Goal: Task Accomplishment & Management: Use online tool/utility

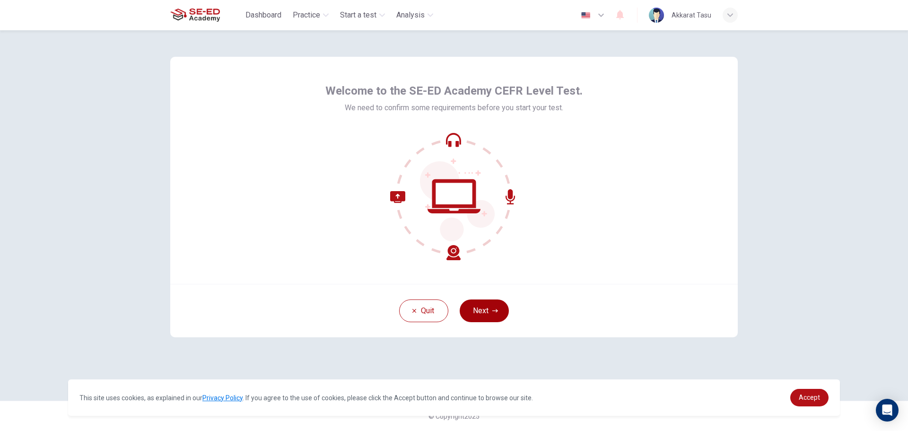
click at [479, 315] on button "Next" at bounding box center [484, 310] width 49 height 23
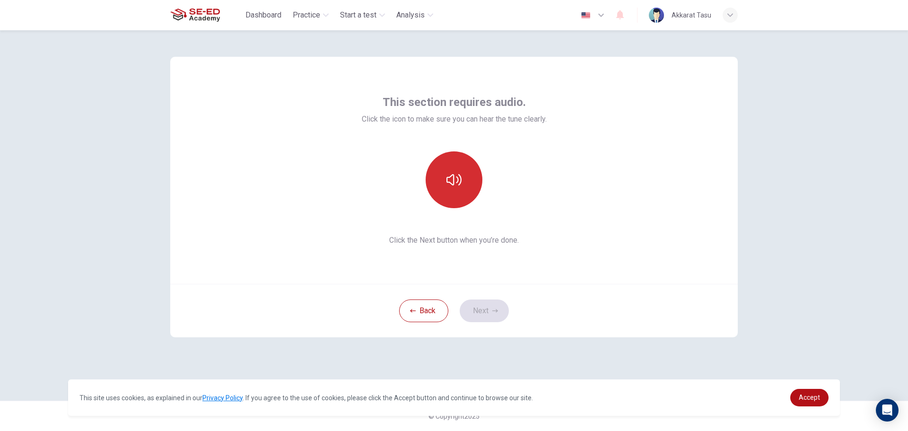
click at [451, 179] on icon "button" at bounding box center [453, 179] width 15 height 15
click at [490, 317] on button "Next" at bounding box center [484, 310] width 49 height 23
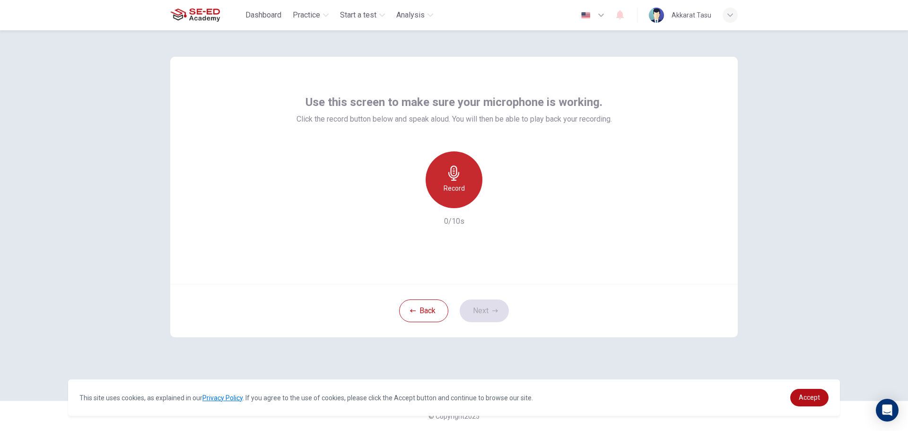
click at [434, 177] on div "Record" at bounding box center [454, 179] width 57 height 57
click at [457, 167] on icon "button" at bounding box center [453, 173] width 15 height 15
click at [494, 200] on icon "button" at bounding box center [497, 200] width 9 height 9
click at [494, 307] on button "Next" at bounding box center [484, 310] width 49 height 23
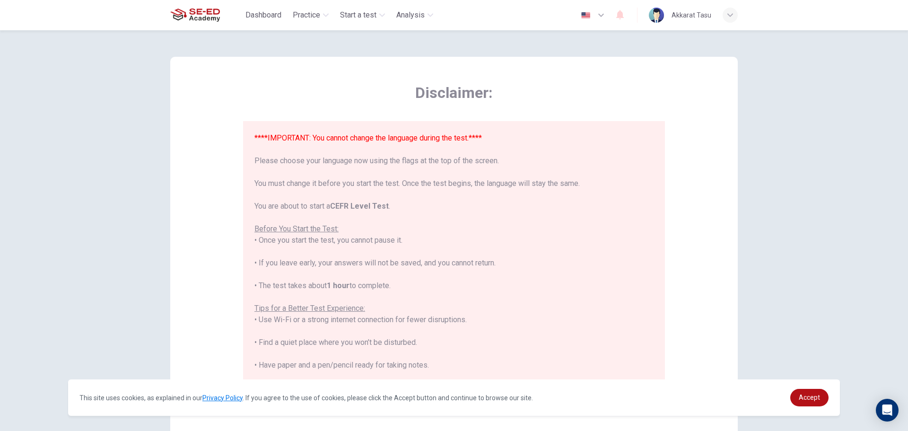
click at [340, 92] on span "Disclaimer:" at bounding box center [454, 92] width 422 height 19
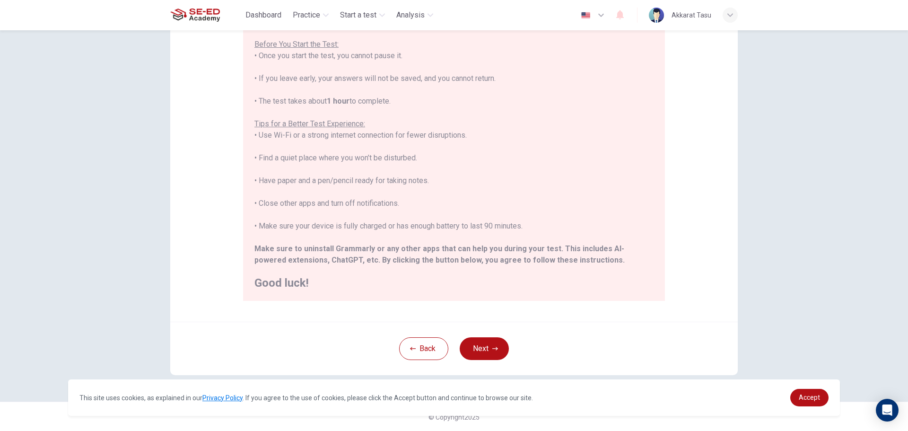
scroll to position [95, 0]
click at [482, 341] on button "Next" at bounding box center [484, 347] width 49 height 23
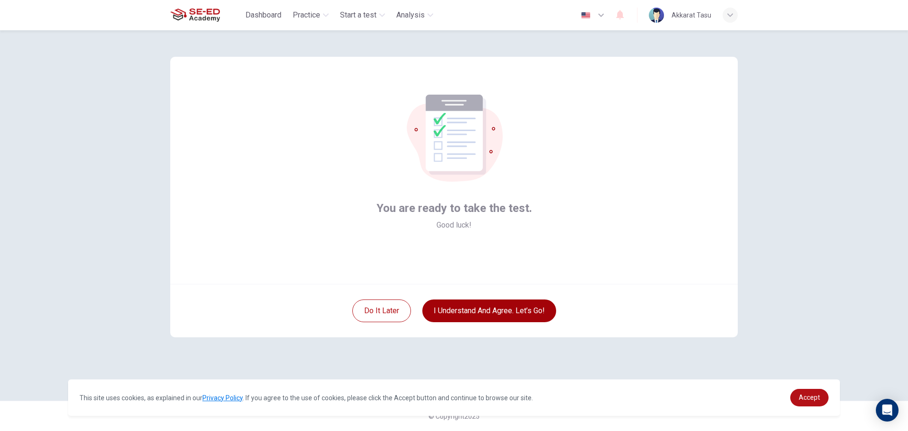
click at [481, 306] on button "I understand and agree. Let’s go!" at bounding box center [489, 310] width 134 height 23
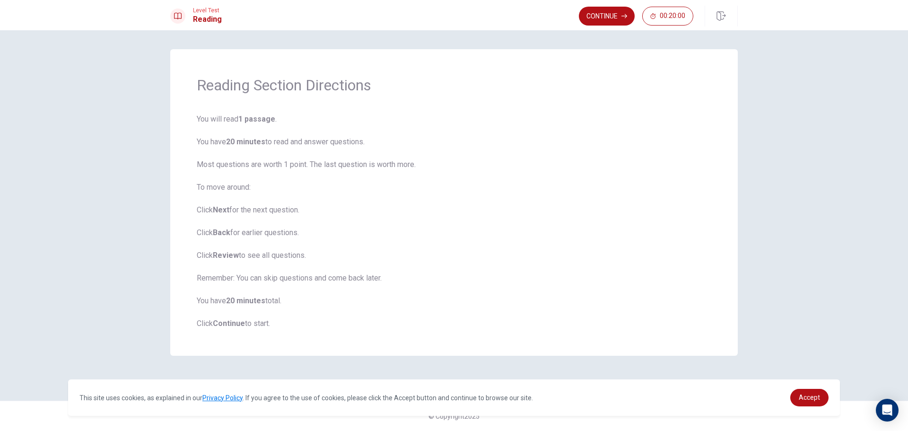
drag, startPoint x: 202, startPoint y: 118, endPoint x: 341, endPoint y: 127, distance: 139.3
click at [341, 127] on span "You will read 1 passage . You have 20 minutes to read and answer questions. Mos…" at bounding box center [454, 221] width 514 height 216
click at [623, 16] on icon "button" at bounding box center [624, 16] width 6 height 4
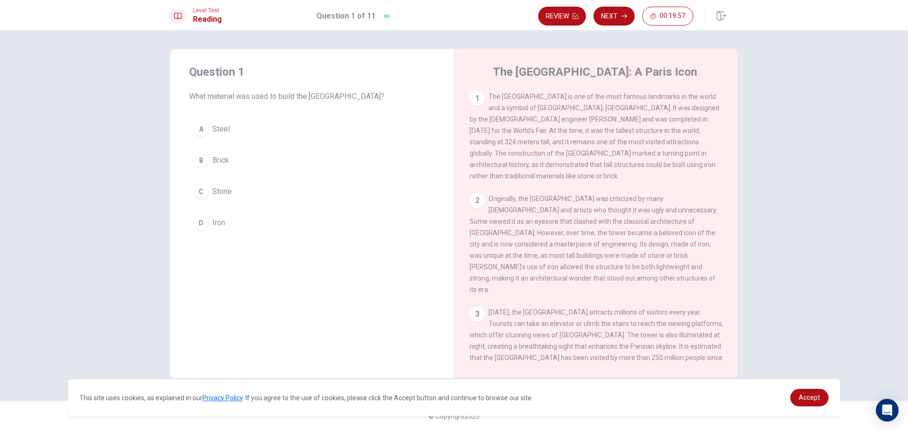
drag, startPoint x: 192, startPoint y: 98, endPoint x: 359, endPoint y: 98, distance: 166.4
click at [359, 98] on span "What material was used to build the [GEOGRAPHIC_DATA]?" at bounding box center [312, 96] width 246 height 11
click at [228, 225] on button "D Iron" at bounding box center [312, 223] width 246 height 24
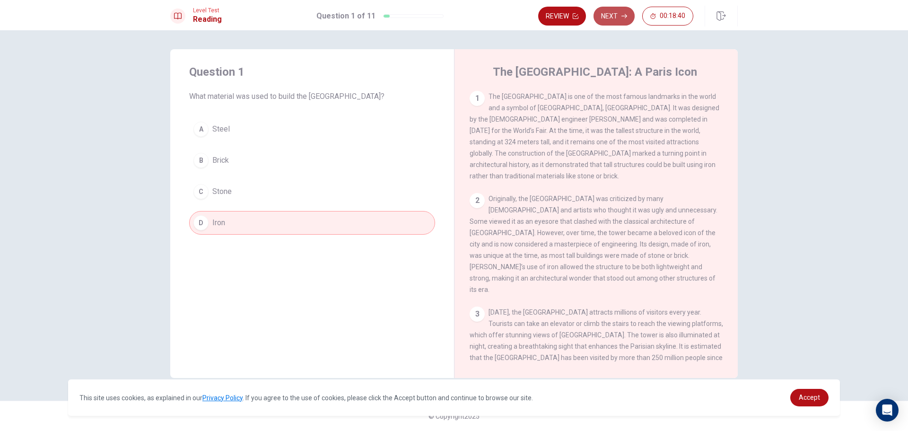
click at [625, 15] on icon "button" at bounding box center [624, 16] width 6 height 6
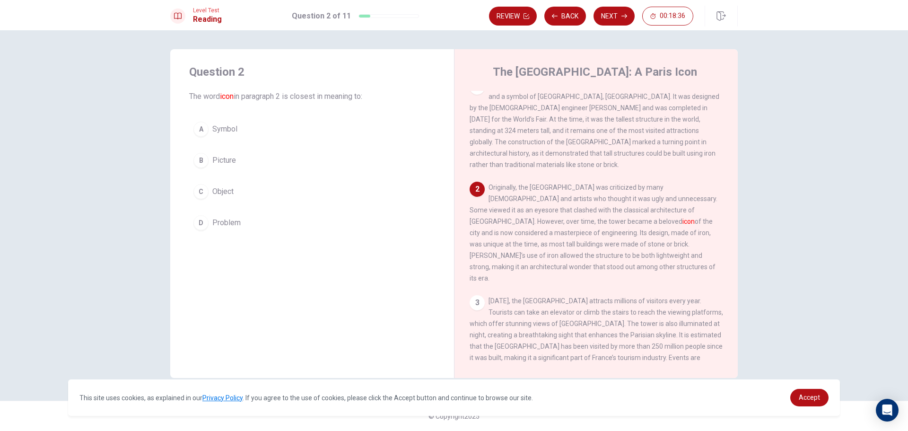
drag, startPoint x: 192, startPoint y: 94, endPoint x: 283, endPoint y: 103, distance: 91.2
click at [283, 103] on div "Question 2 The word icon in paragraph 2 is closest in meaning to: A Symbol B Pi…" at bounding box center [312, 149] width 284 height 200
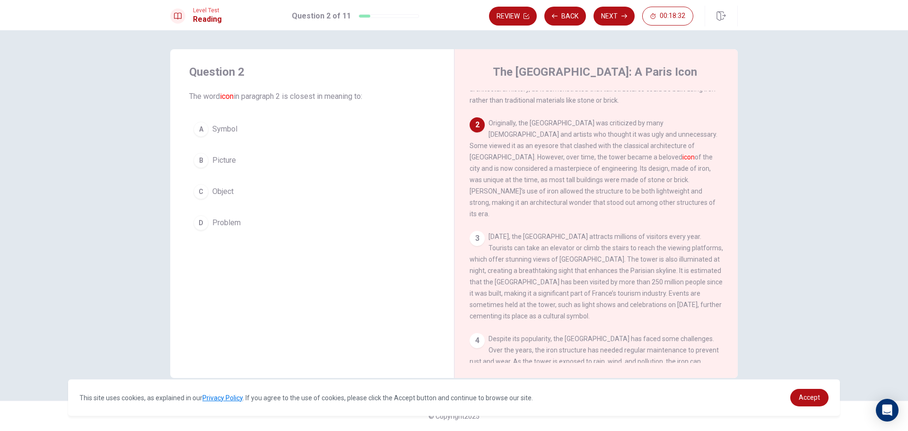
scroll to position [59, 0]
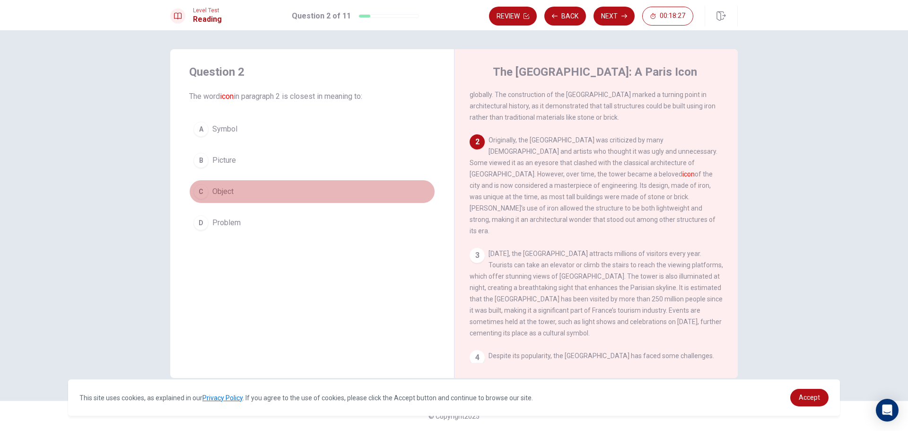
click at [283, 192] on button "C Object" at bounding box center [312, 192] width 246 height 24
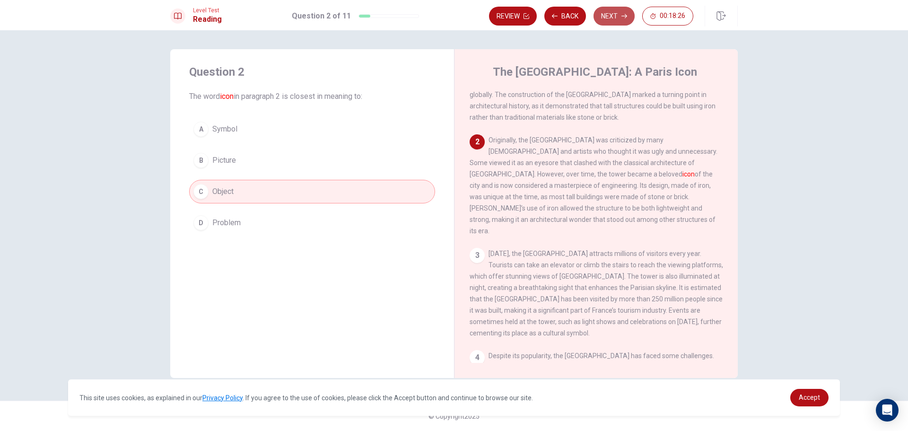
click at [614, 17] on button "Next" at bounding box center [613, 16] width 41 height 19
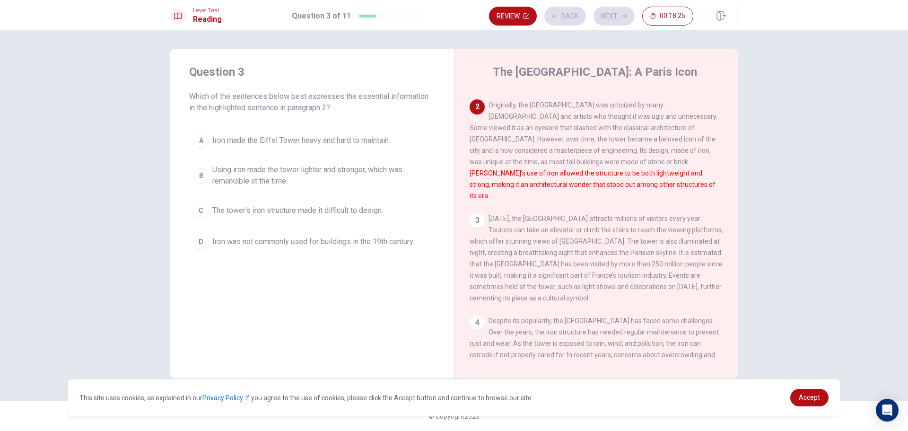
scroll to position [94, 0]
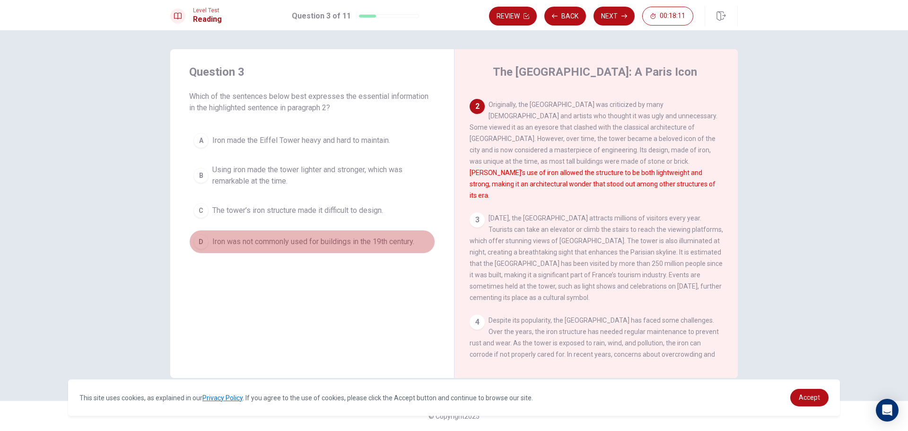
click at [414, 243] on span "Iron was not commonly used for buildings in the 19th century." at bounding box center [313, 241] width 202 height 11
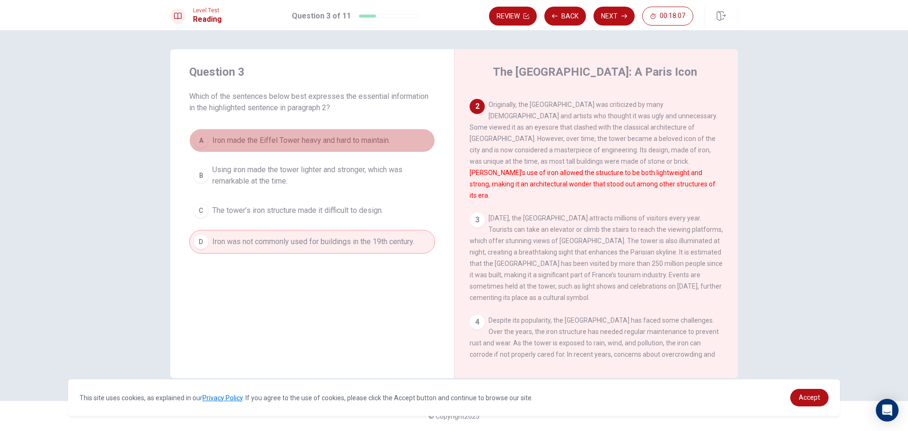
click at [336, 145] on span "Iron made the Eiffel Tower heavy and hard to maintain." at bounding box center [301, 140] width 178 height 11
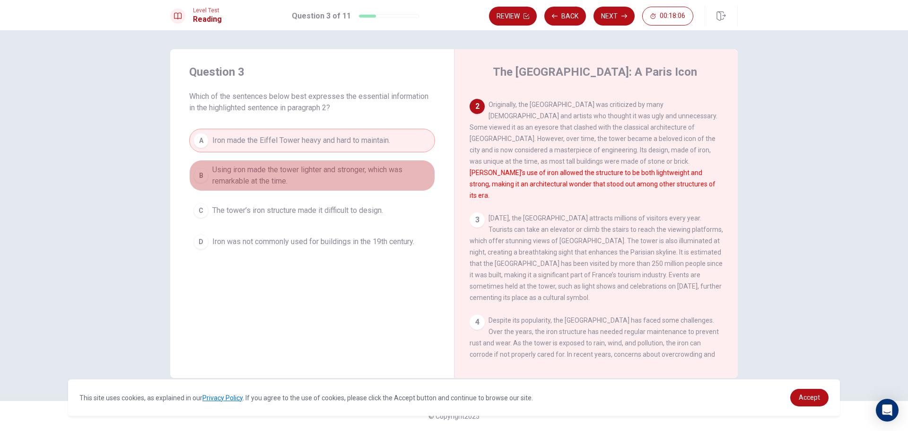
click at [331, 169] on span "Using iron made the tower lighter and stronger, which was remarkable at the tim…" at bounding box center [321, 175] width 218 height 23
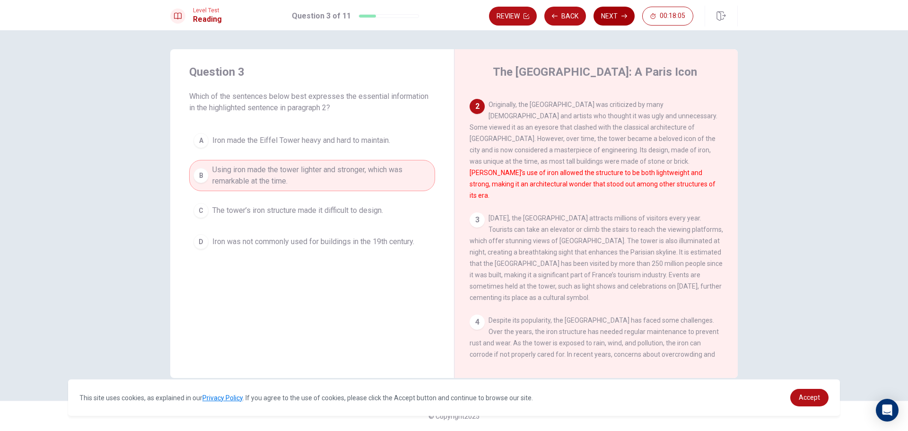
click at [615, 21] on button "Next" at bounding box center [613, 16] width 41 height 19
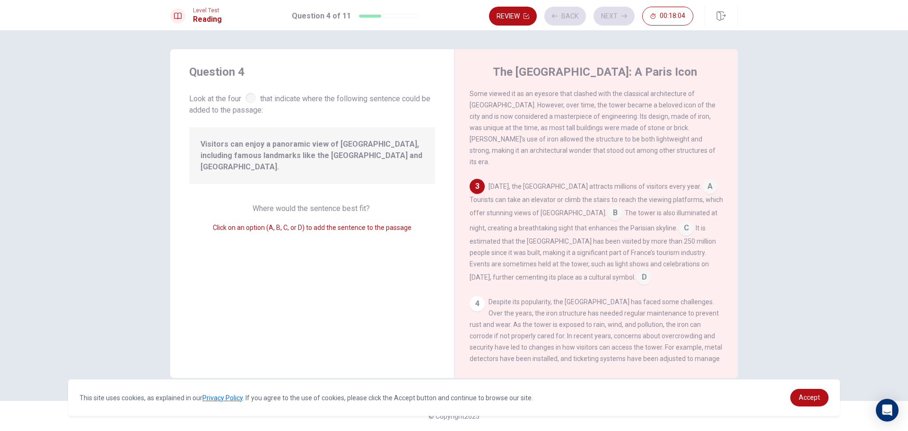
scroll to position [129, 0]
click at [608, 205] on input at bounding box center [615, 212] width 15 height 15
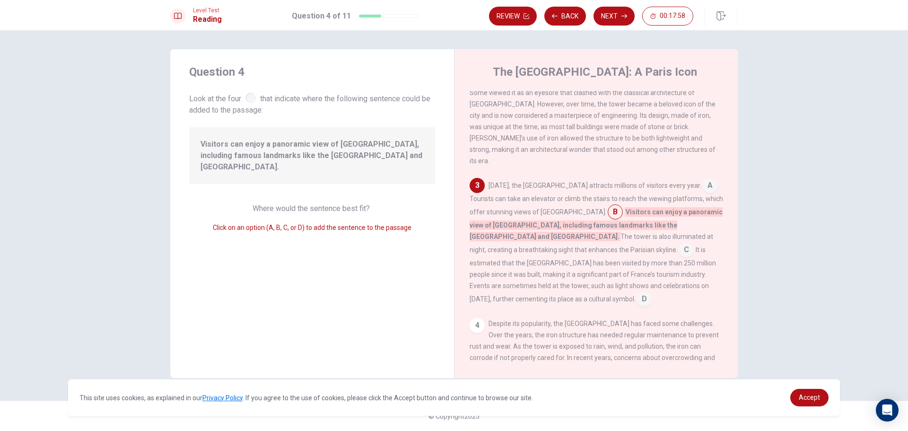
click at [608, 205] on input at bounding box center [615, 212] width 15 height 15
click at [604, 14] on button "Next" at bounding box center [613, 16] width 41 height 19
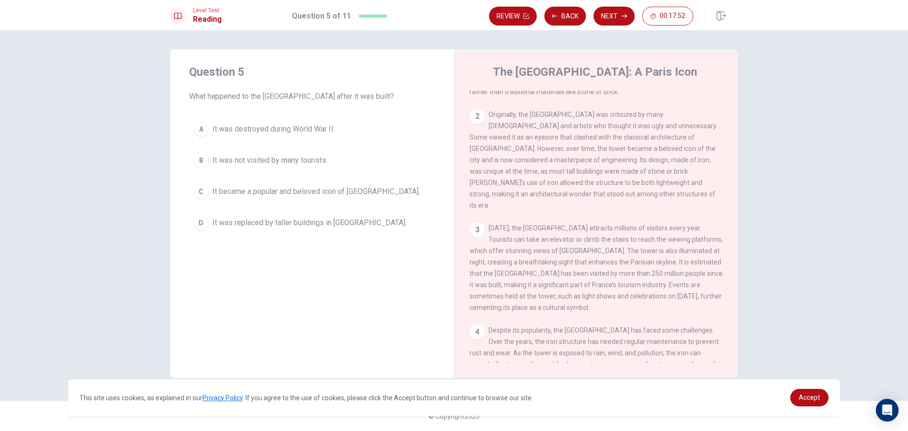
scroll to position [164, 0]
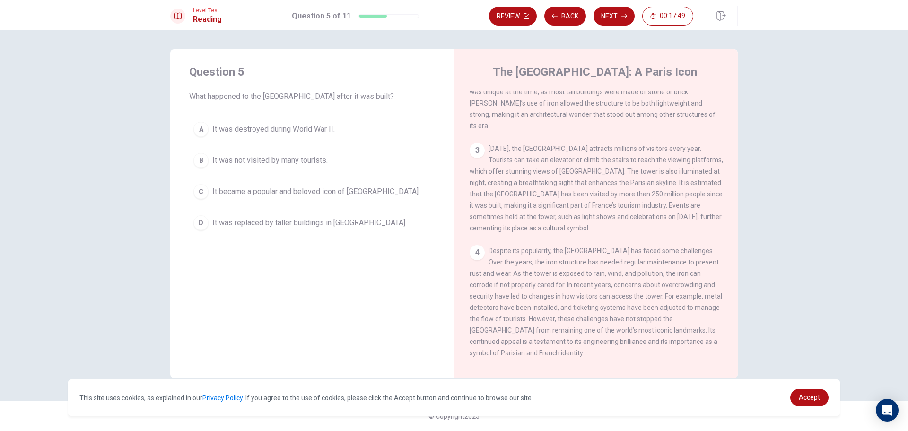
drag, startPoint x: 194, startPoint y: 98, endPoint x: 248, endPoint y: 98, distance: 53.9
click at [234, 98] on span "What happened to the [GEOGRAPHIC_DATA] after it was built?" at bounding box center [312, 96] width 246 height 11
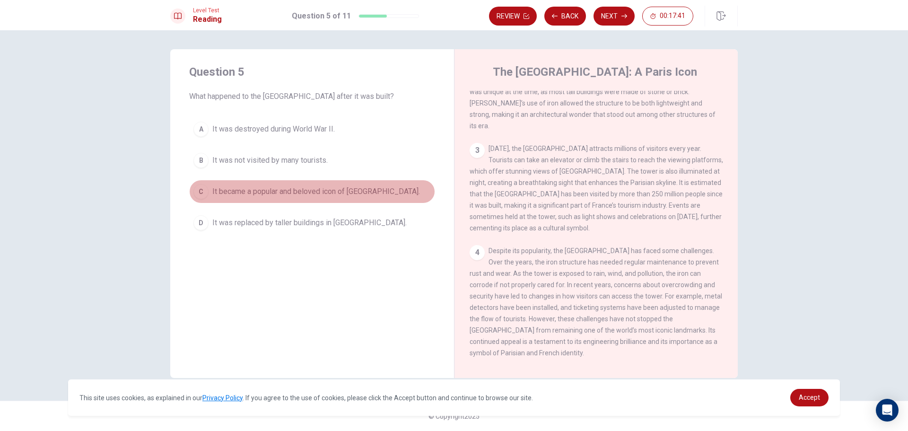
click at [383, 191] on button "C It became a popular and beloved icon of [GEOGRAPHIC_DATA]." at bounding box center [312, 192] width 246 height 24
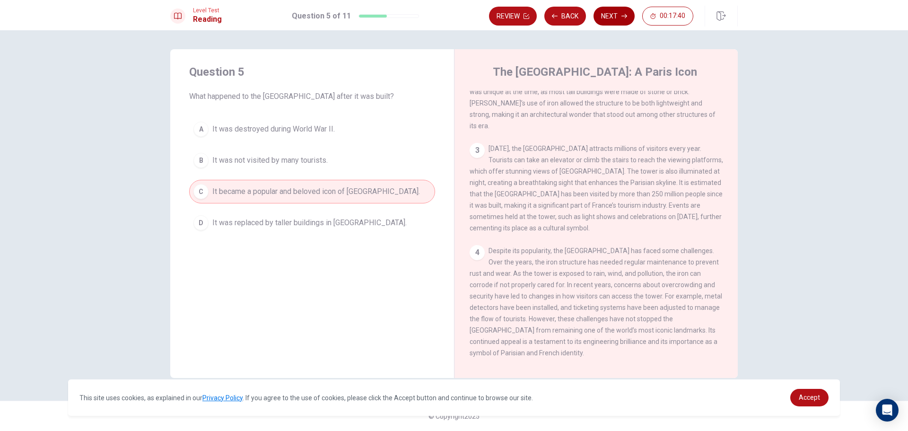
click at [599, 14] on button "Next" at bounding box center [613, 16] width 41 height 19
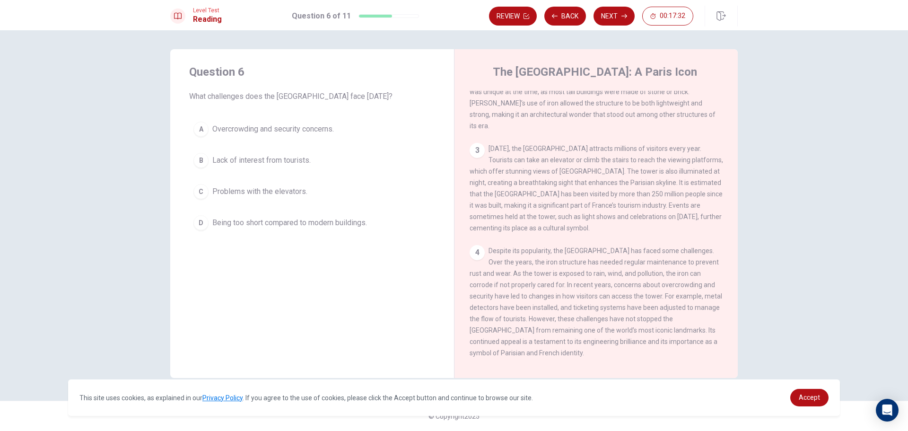
click at [752, 52] on div "Question 6 What challenges does the [GEOGRAPHIC_DATA] face [DATE]? A Overcrowdi…" at bounding box center [454, 215] width 598 height 332
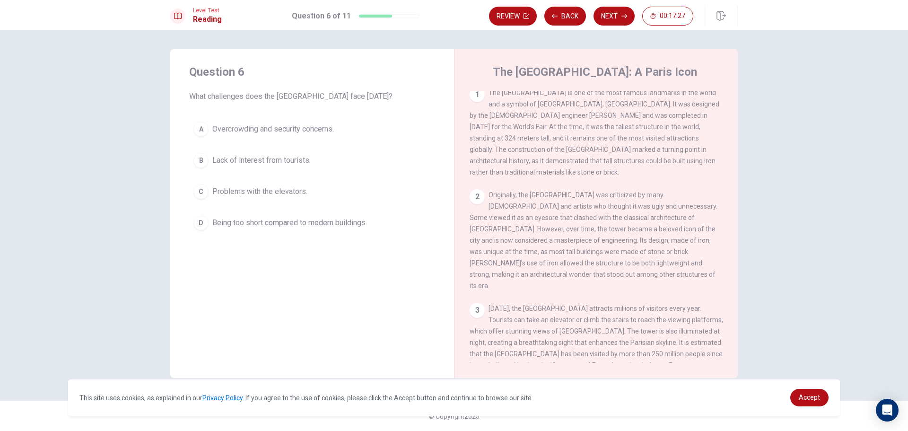
scroll to position [0, 0]
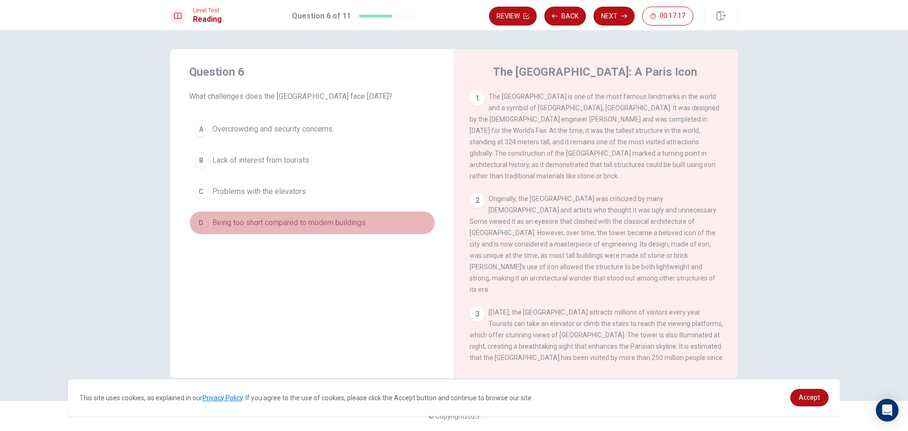
click at [301, 221] on span "Being too short compared to modern buildings." at bounding box center [289, 222] width 155 height 11
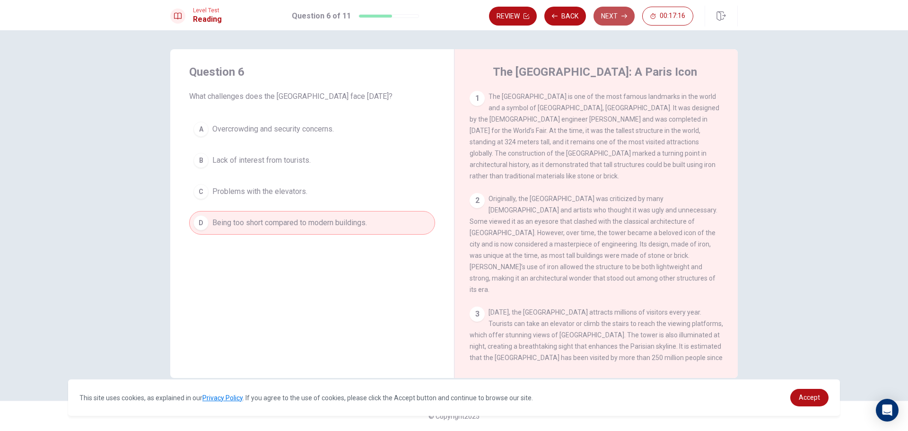
click at [623, 19] on button "Next" at bounding box center [613, 16] width 41 height 19
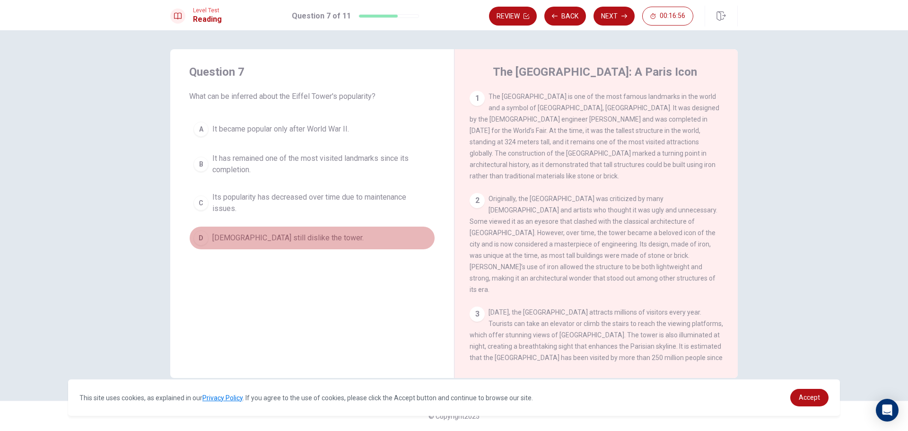
click at [296, 248] on button "D [DEMOGRAPHIC_DATA] still dislike the tower." at bounding box center [312, 238] width 246 height 24
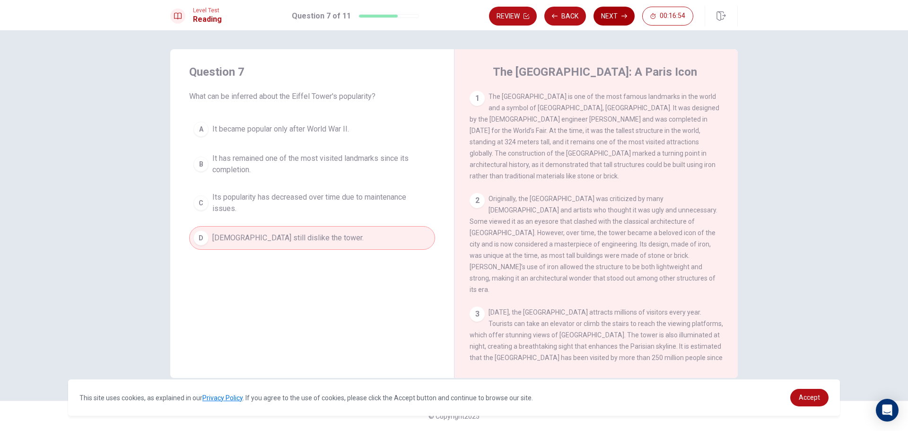
click at [613, 14] on button "Next" at bounding box center [613, 16] width 41 height 19
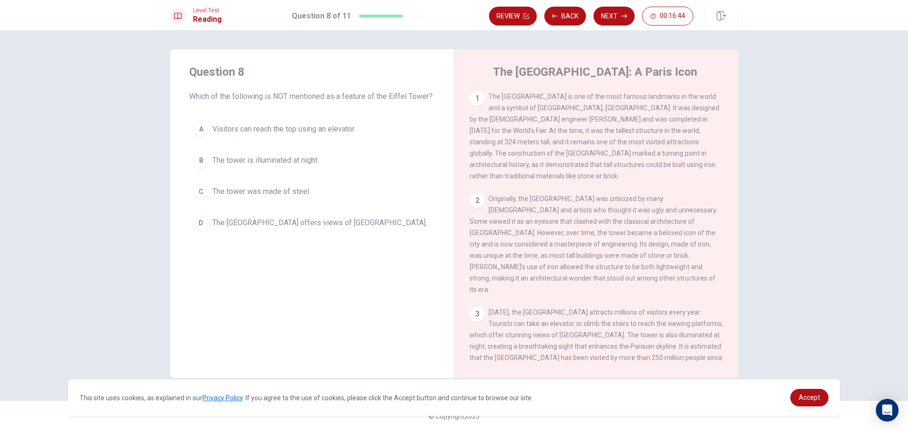
click at [313, 133] on span "Visitors can reach the top using an elevator." at bounding box center [283, 128] width 143 height 11
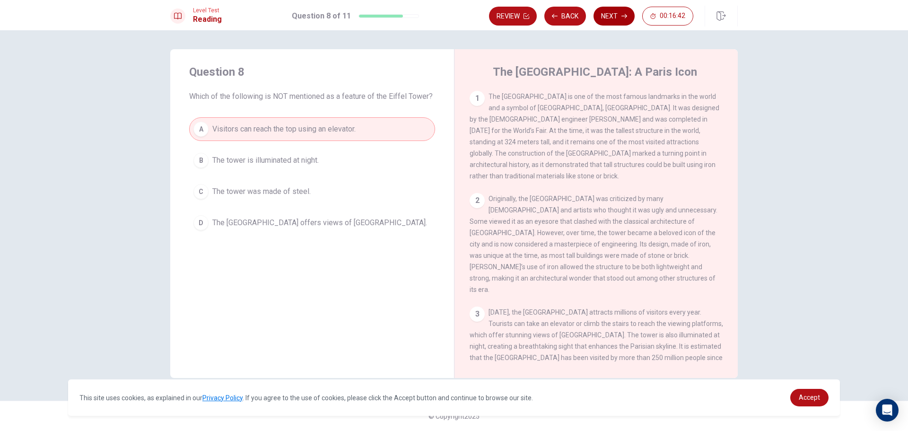
click at [621, 19] on button "Next" at bounding box center [613, 16] width 41 height 19
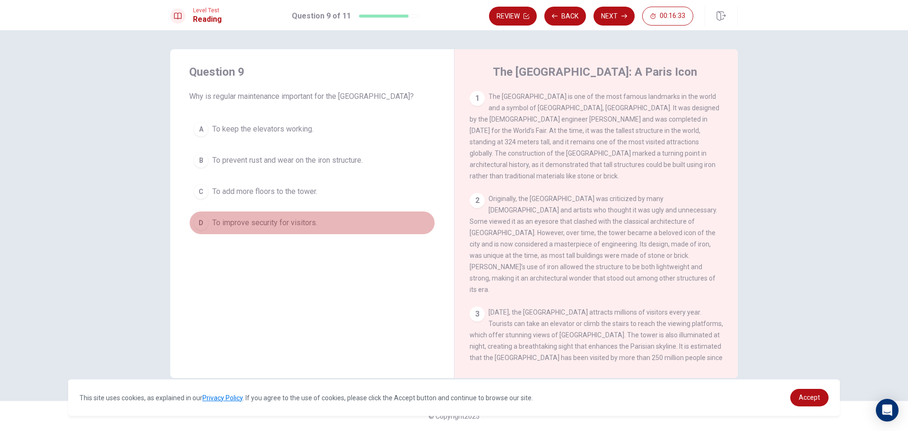
click at [300, 225] on span "To improve security for visitors." at bounding box center [264, 222] width 105 height 11
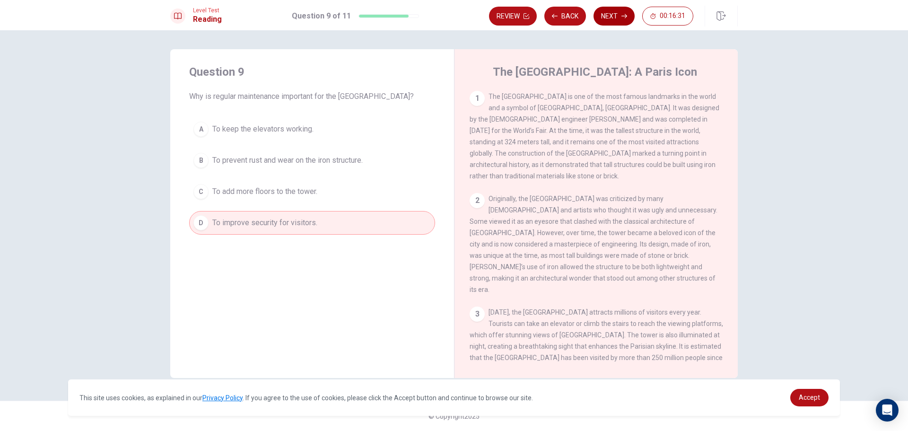
click at [616, 7] on button "Next" at bounding box center [613, 16] width 41 height 19
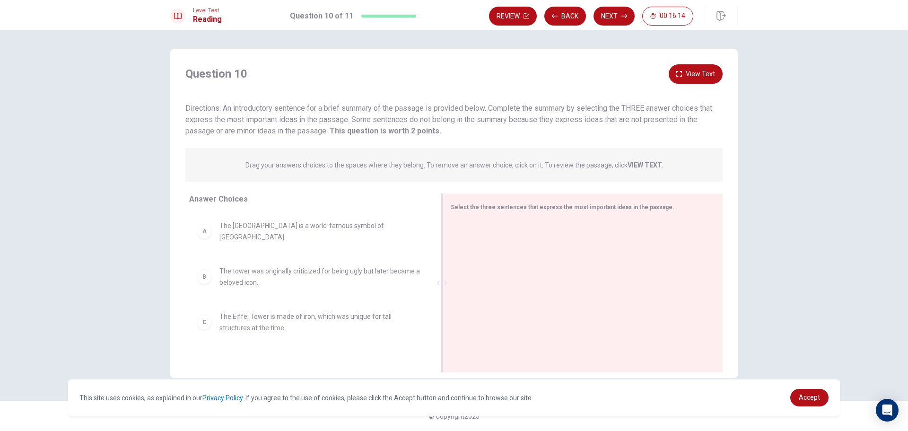
drag, startPoint x: 340, startPoint y: 284, endPoint x: 515, endPoint y: 284, distance: 175.4
click at [515, 284] on div "Select the three sentences that express the most important ideas in the passage." at bounding box center [583, 282] width 280 height 179
click at [293, 270] on span "The Eiffel Tower is made of iron, which was unique for tall structures at the t…" at bounding box center [319, 274] width 200 height 23
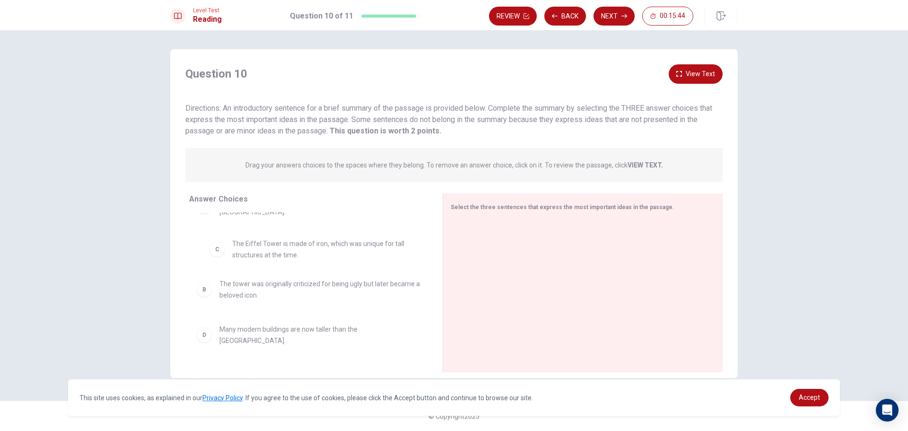
scroll to position [23, 0]
drag, startPoint x: 207, startPoint y: 270, endPoint x: 221, endPoint y: 252, distance: 22.9
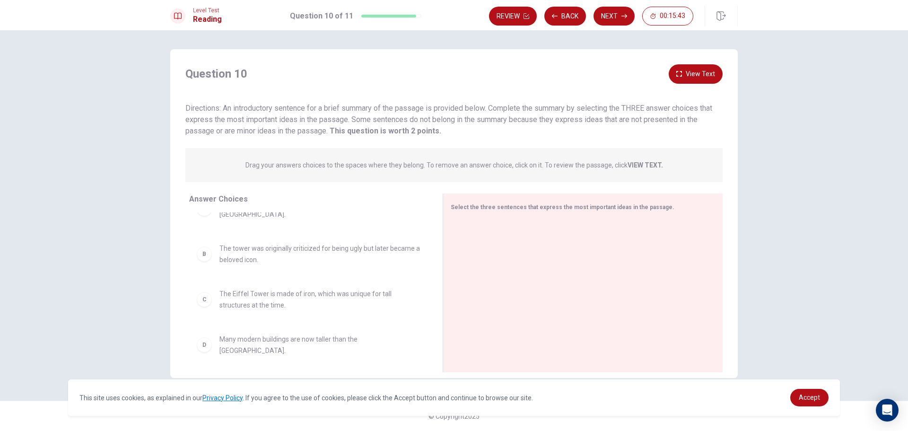
scroll to position [0, 0]
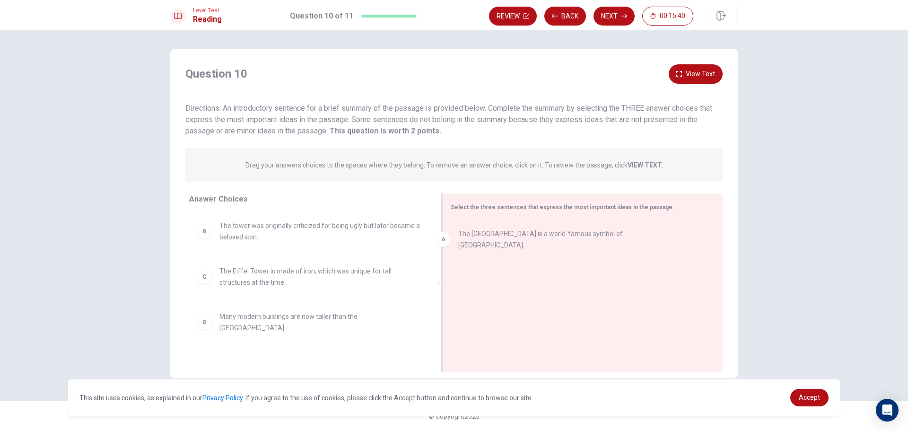
drag, startPoint x: 225, startPoint y: 230, endPoint x: 481, endPoint y: 232, distance: 255.8
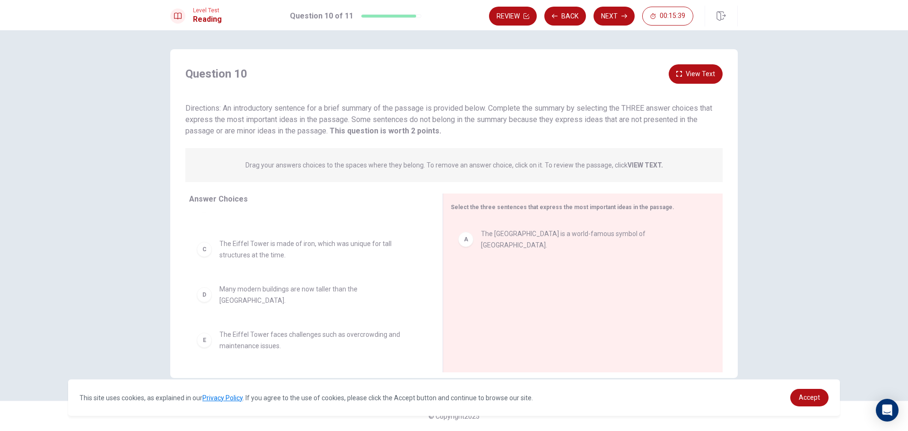
scroll to position [59, 0]
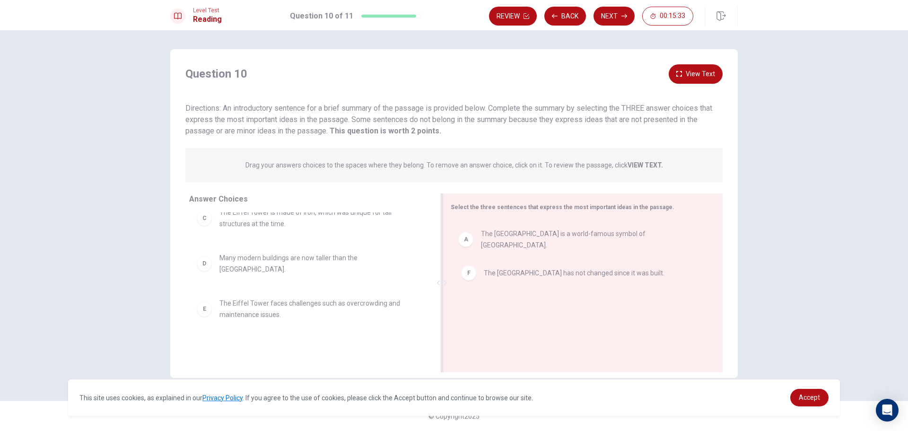
drag, startPoint x: 317, startPoint y: 348, endPoint x: 584, endPoint y: 278, distance: 276.0
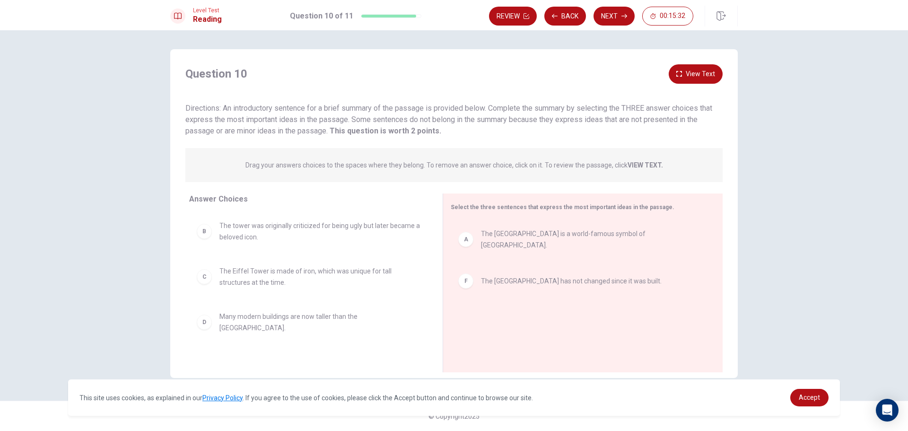
scroll to position [21, 0]
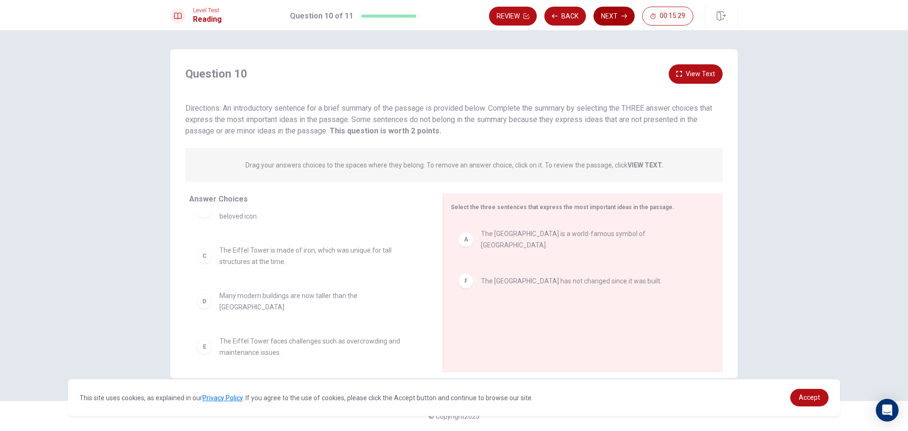
click at [613, 20] on button "Next" at bounding box center [613, 16] width 41 height 19
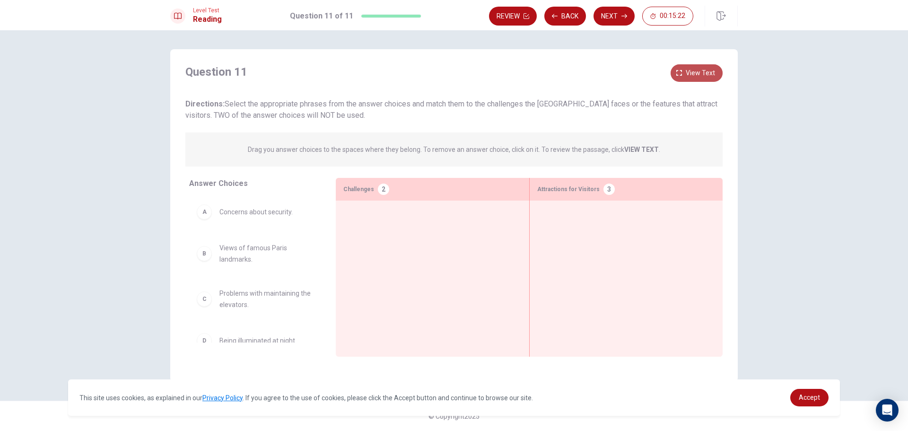
click at [692, 74] on span "View text" at bounding box center [700, 73] width 29 height 12
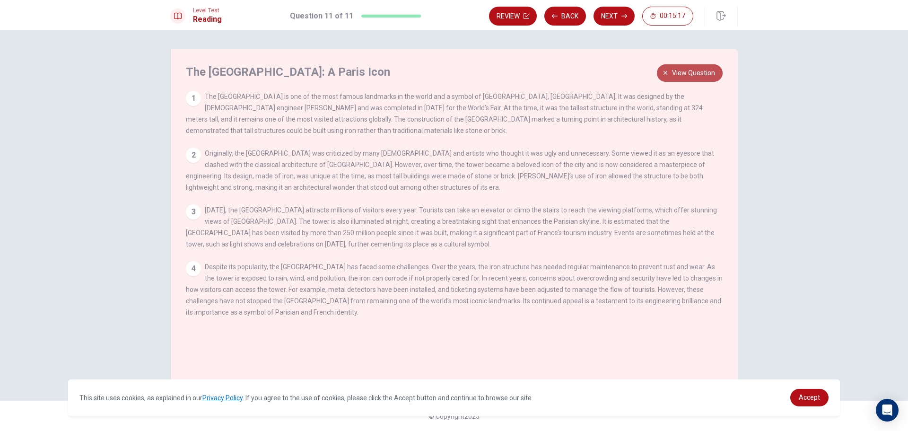
click at [674, 78] on span "View question" at bounding box center [693, 73] width 43 height 12
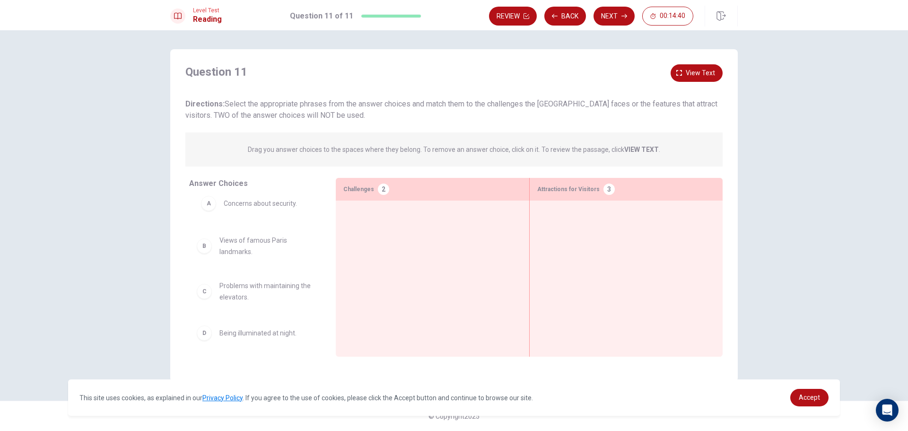
drag, startPoint x: 250, startPoint y: 220, endPoint x: 258, endPoint y: 209, distance: 13.1
drag, startPoint x: 275, startPoint y: 324, endPoint x: 460, endPoint y: 226, distance: 209.6
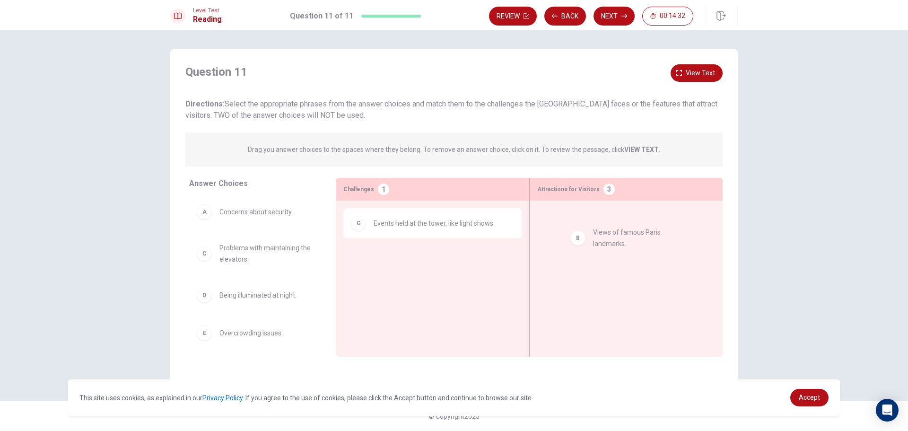
drag, startPoint x: 257, startPoint y: 259, endPoint x: 630, endPoint y: 243, distance: 373.0
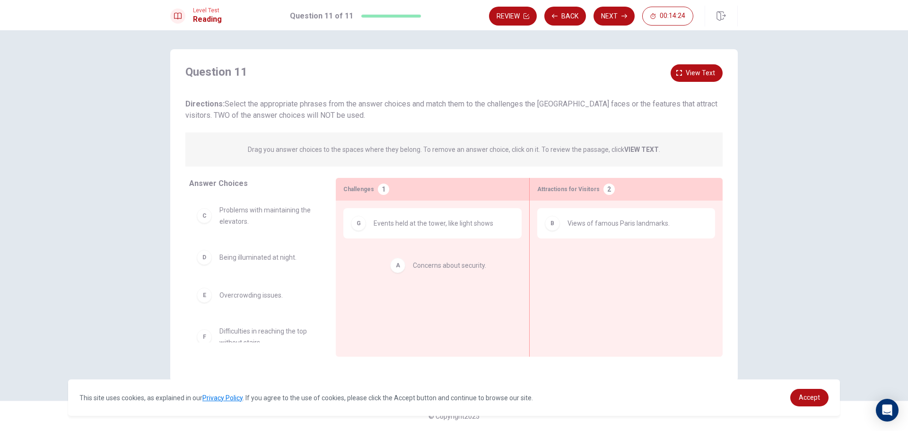
drag, startPoint x: 279, startPoint y: 216, endPoint x: 478, endPoint y: 270, distance: 205.6
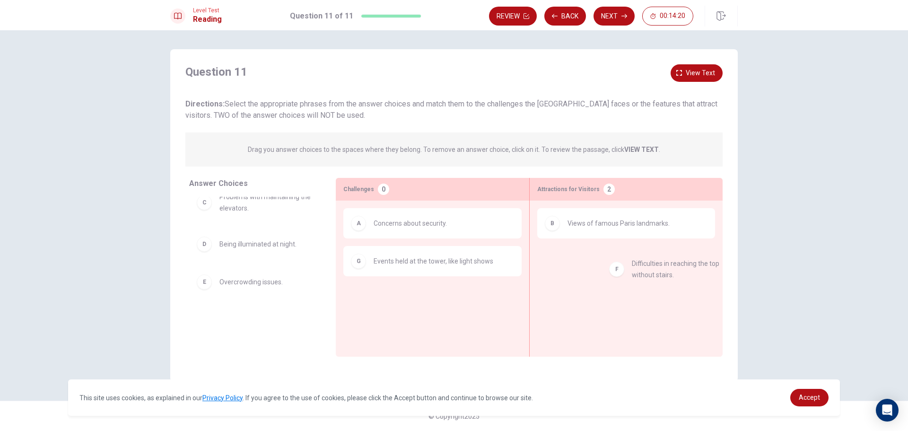
drag, startPoint x: 260, startPoint y: 321, endPoint x: 675, endPoint y: 267, distance: 418.7
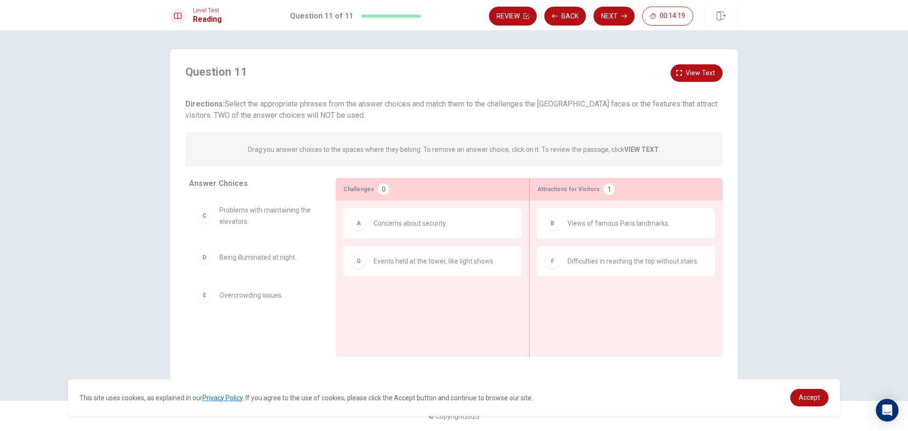
scroll to position [0, 0]
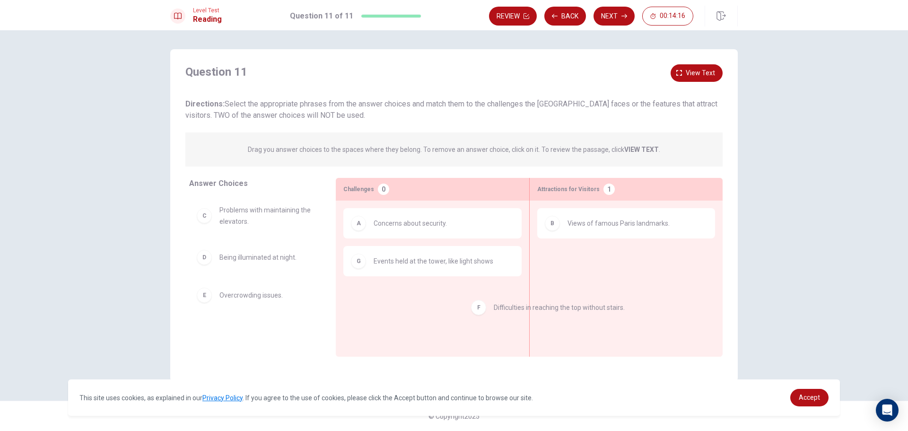
drag, startPoint x: 552, startPoint y: 273, endPoint x: 342, endPoint y: 333, distance: 218.4
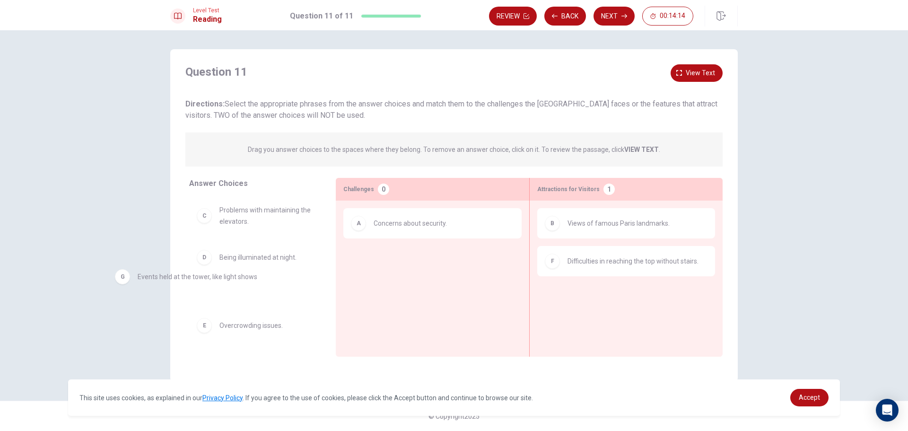
drag, startPoint x: 421, startPoint y: 274, endPoint x: 202, endPoint y: 287, distance: 218.9
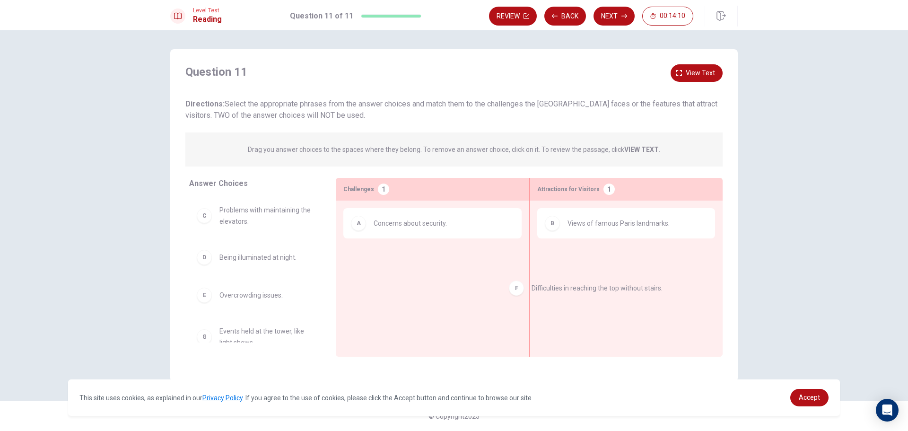
drag, startPoint x: 572, startPoint y: 268, endPoint x: 539, endPoint y: 296, distance: 43.2
drag, startPoint x: 598, startPoint y: 263, endPoint x: 272, endPoint y: 299, distance: 327.7
drag, startPoint x: 269, startPoint y: 259, endPoint x: 432, endPoint y: 284, distance: 164.6
drag, startPoint x: 433, startPoint y: 270, endPoint x: 313, endPoint y: 270, distance: 120.1
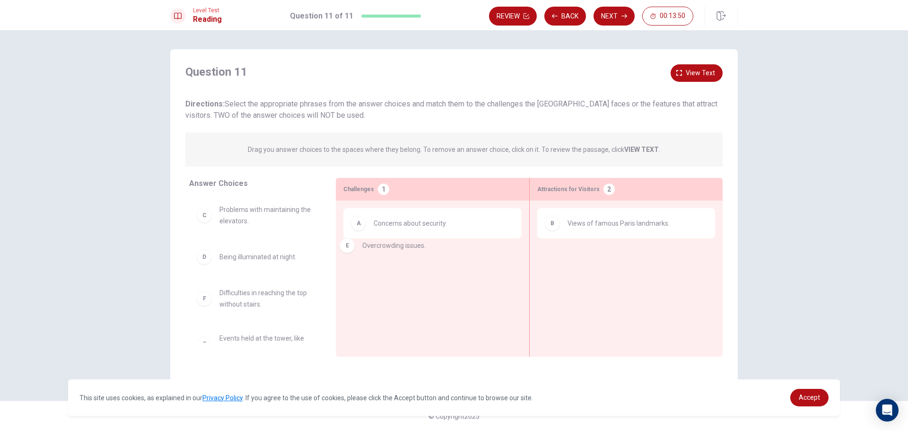
drag, startPoint x: 299, startPoint y: 312, endPoint x: 442, endPoint y: 262, distance: 151.2
drag, startPoint x: 416, startPoint y: 273, endPoint x: 233, endPoint y: 286, distance: 183.9
drag, startPoint x: 251, startPoint y: 213, endPoint x: 483, endPoint y: 281, distance: 242.0
drag, startPoint x: 452, startPoint y: 267, endPoint x: 670, endPoint y: 273, distance: 218.1
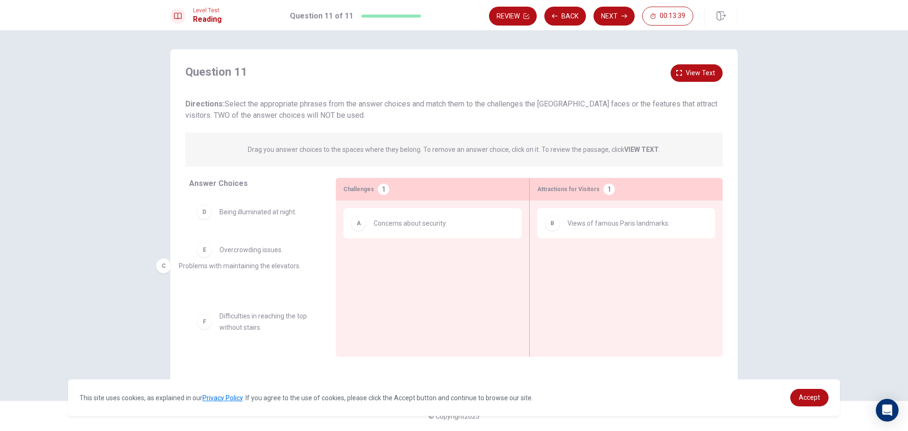
drag, startPoint x: 658, startPoint y: 260, endPoint x: 264, endPoint y: 268, distance: 394.0
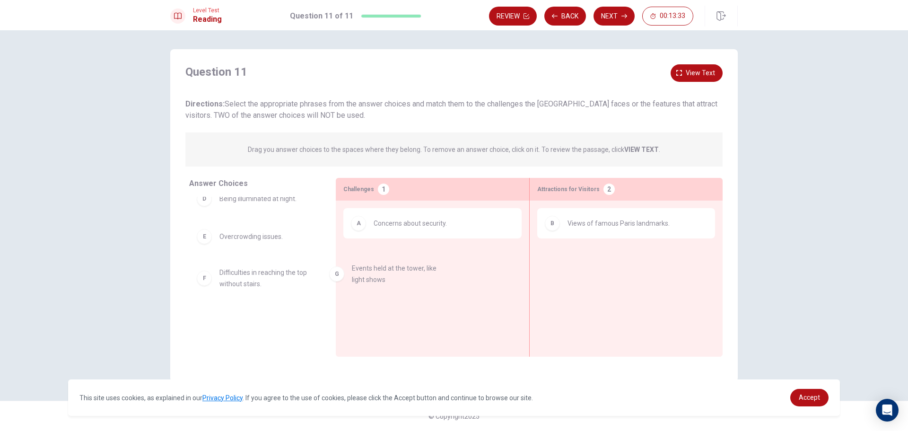
drag, startPoint x: 247, startPoint y: 333, endPoint x: 388, endPoint y: 278, distance: 151.4
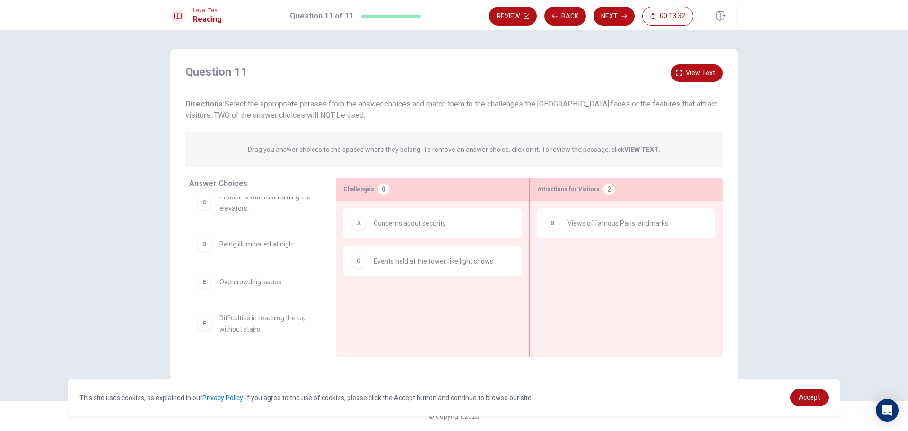
scroll to position [13, 0]
drag, startPoint x: 392, startPoint y: 271, endPoint x: 566, endPoint y: 280, distance: 173.3
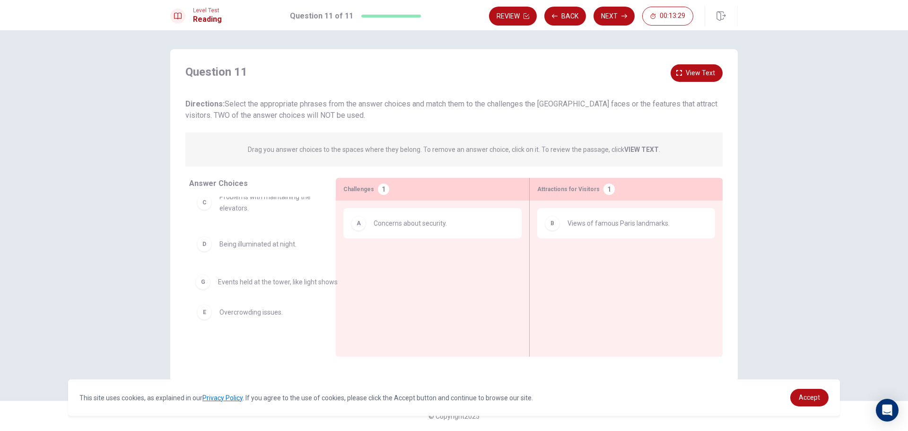
drag, startPoint x: 592, startPoint y: 260, endPoint x: 240, endPoint y: 283, distance: 352.1
drag, startPoint x: 278, startPoint y: 225, endPoint x: 452, endPoint y: 298, distance: 188.8
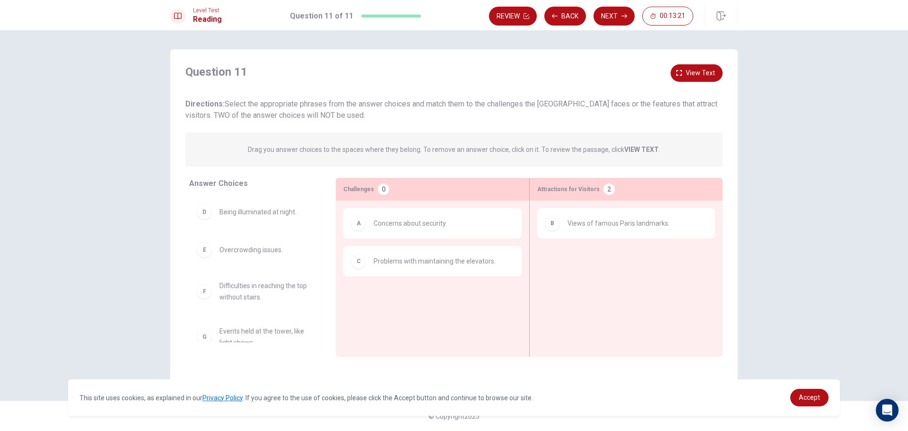
drag, startPoint x: 267, startPoint y: 227, endPoint x: 557, endPoint y: 335, distance: 309.7
click at [557, 335] on div "Answer Choices D Being illuminated at night. E Overcrowding issues. F Difficult…" at bounding box center [453, 269] width 567 height 183
drag, startPoint x: 272, startPoint y: 293, endPoint x: 624, endPoint y: 313, distance: 351.9
drag, startPoint x: 613, startPoint y: 14, endPoint x: 563, endPoint y: 110, distance: 107.9
click at [563, 110] on div "Level Test Reading Question 11 of 11 Review Back Next 00:13:17 Question 11 of 1…" at bounding box center [454, 215] width 908 height 431
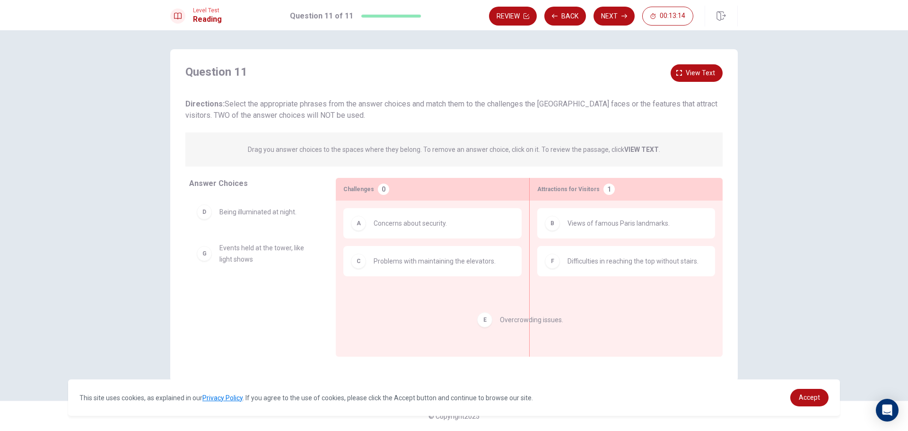
drag, startPoint x: 235, startPoint y: 252, endPoint x: 455, endPoint y: 327, distance: 232.2
drag, startPoint x: 254, startPoint y: 289, endPoint x: 616, endPoint y: 327, distance: 364.1
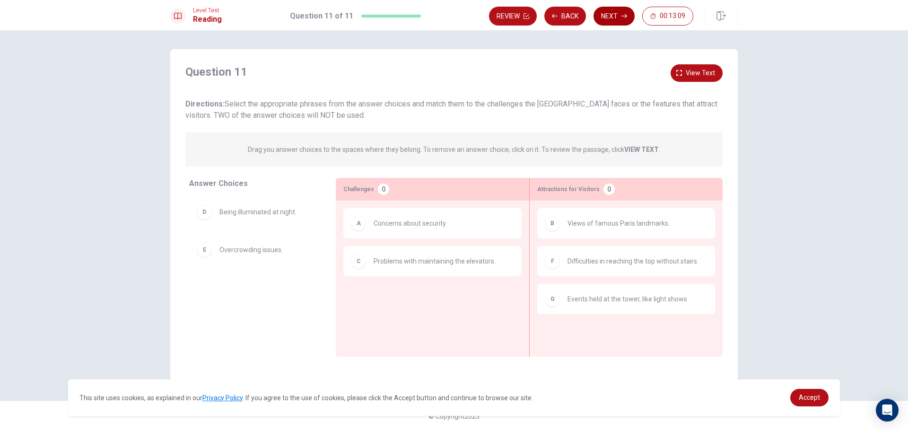
click at [633, 13] on button "Next" at bounding box center [613, 16] width 41 height 19
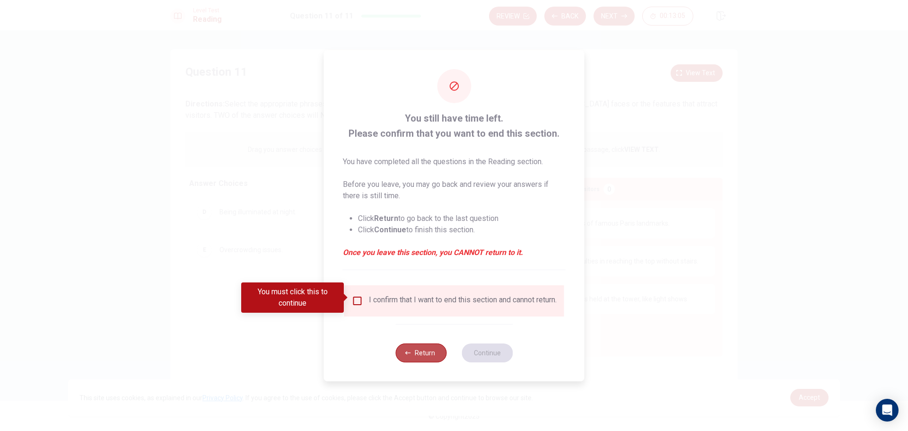
click at [429, 356] on button "Return" at bounding box center [420, 352] width 51 height 19
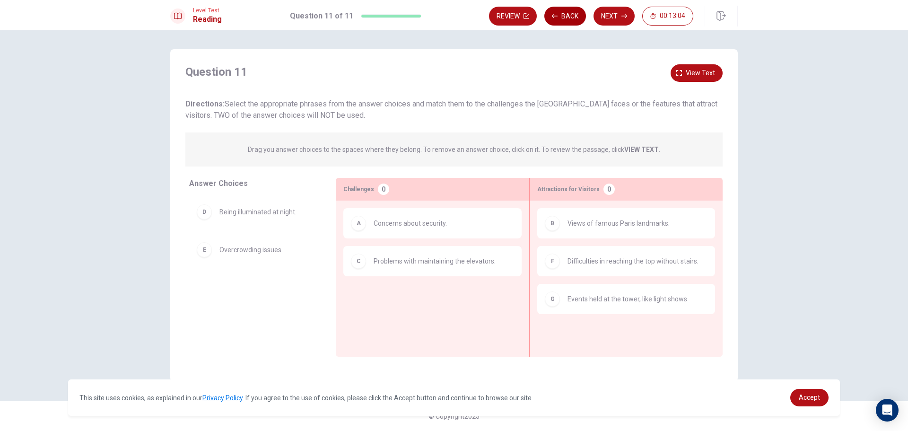
click at [568, 17] on button "Back" at bounding box center [565, 16] width 42 height 19
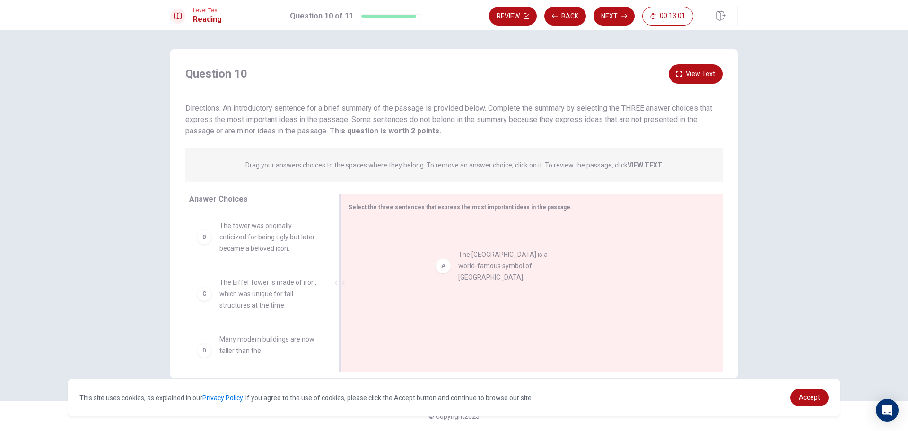
drag, startPoint x: 240, startPoint y: 237, endPoint x: 523, endPoint y: 271, distance: 285.8
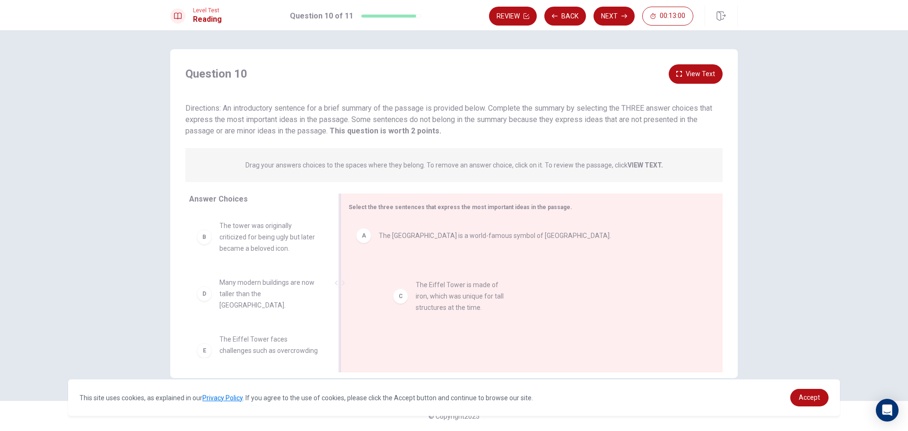
drag, startPoint x: 330, startPoint y: 287, endPoint x: 503, endPoint y: 286, distance: 173.5
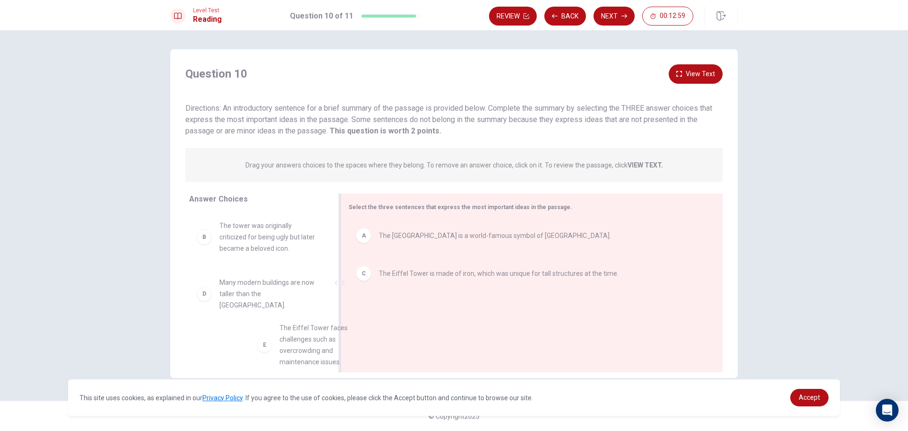
scroll to position [2, 0]
drag, startPoint x: 301, startPoint y: 331, endPoint x: 597, endPoint y: 333, distance: 296.0
drag, startPoint x: 271, startPoint y: 308, endPoint x: 304, endPoint y: 322, distance: 35.7
click at [304, 322] on div "B The tower was originally criticized for being ugly but later became a beloved…" at bounding box center [257, 285] width 136 height 146
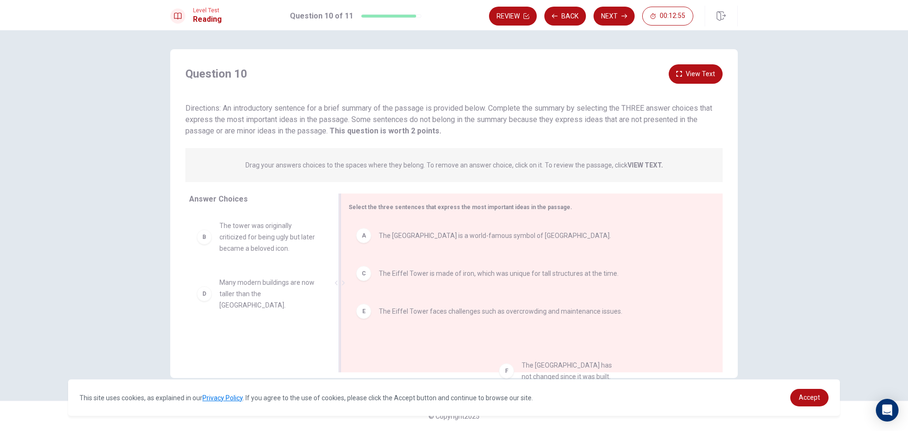
drag, startPoint x: 296, startPoint y: 331, endPoint x: 602, endPoint y: 354, distance: 306.8
drag, startPoint x: 233, startPoint y: 329, endPoint x: 473, endPoint y: 308, distance: 241.1
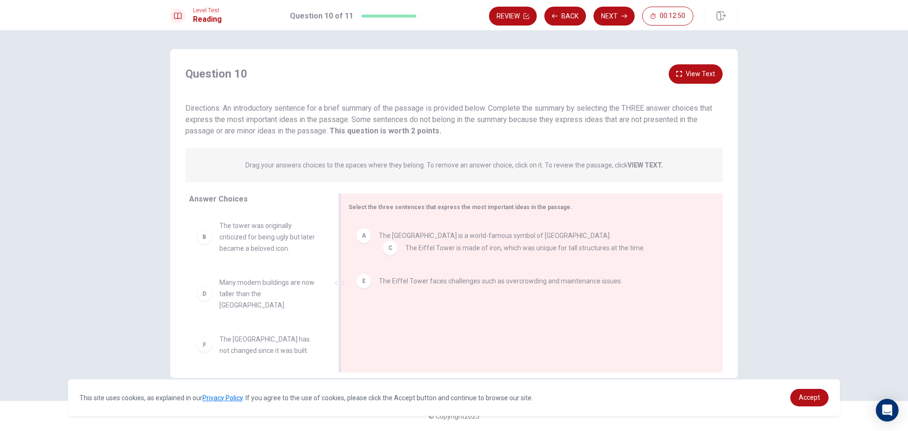
drag, startPoint x: 439, startPoint y: 287, endPoint x: 462, endPoint y: 261, distance: 34.8
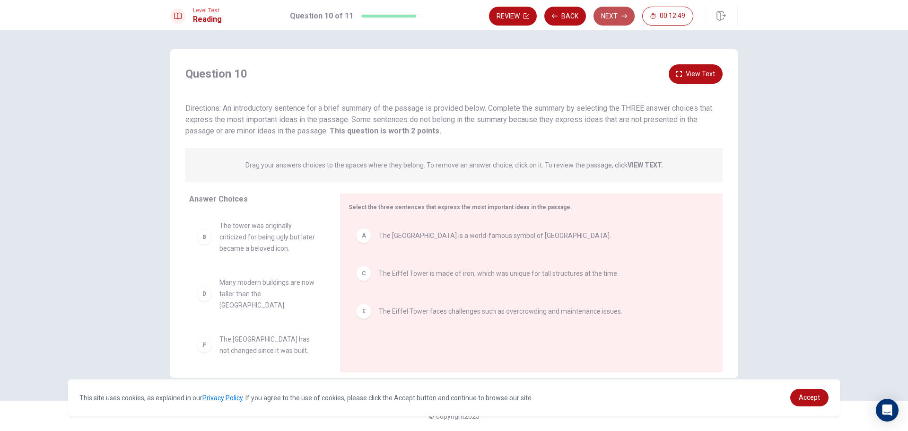
click at [603, 22] on button "Next" at bounding box center [613, 16] width 41 height 19
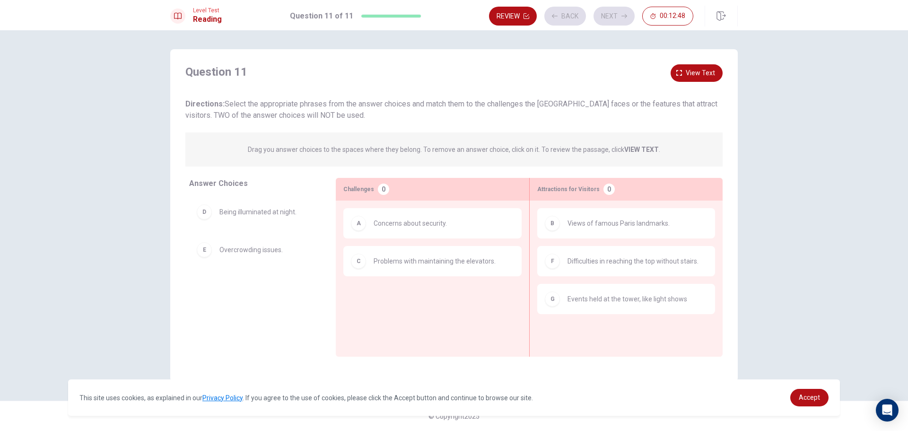
click at [603, 18] on div "Review Back Next 00:12:48" at bounding box center [591, 16] width 204 height 19
click at [617, 23] on button "Next" at bounding box center [613, 16] width 41 height 19
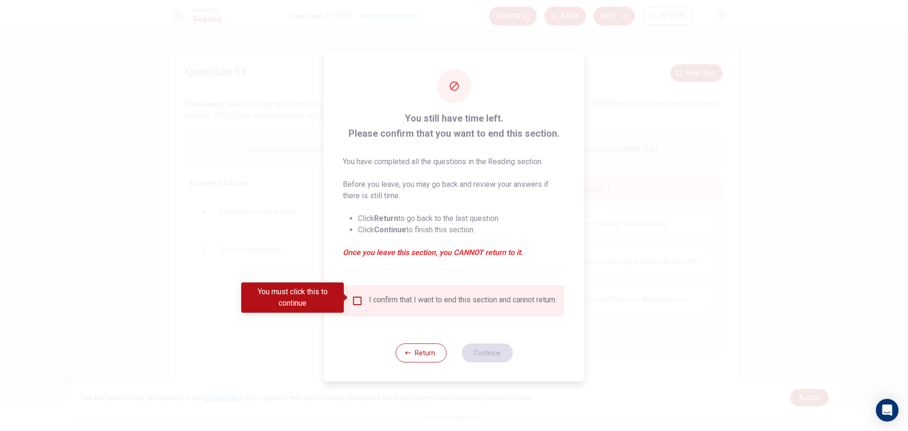
click at [354, 299] on input "You must click this to continue" at bounding box center [357, 300] width 11 height 11
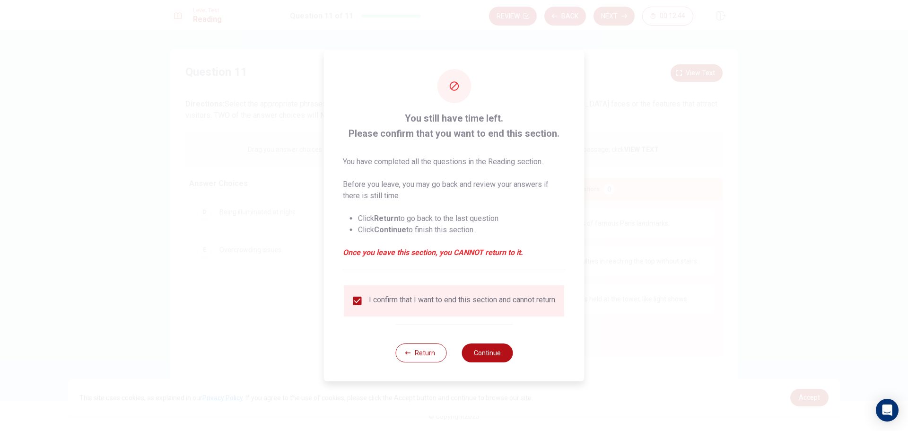
click at [496, 366] on div "Return Continue" at bounding box center [453, 352] width 117 height 57
click at [498, 361] on button "Continue" at bounding box center [487, 352] width 51 height 19
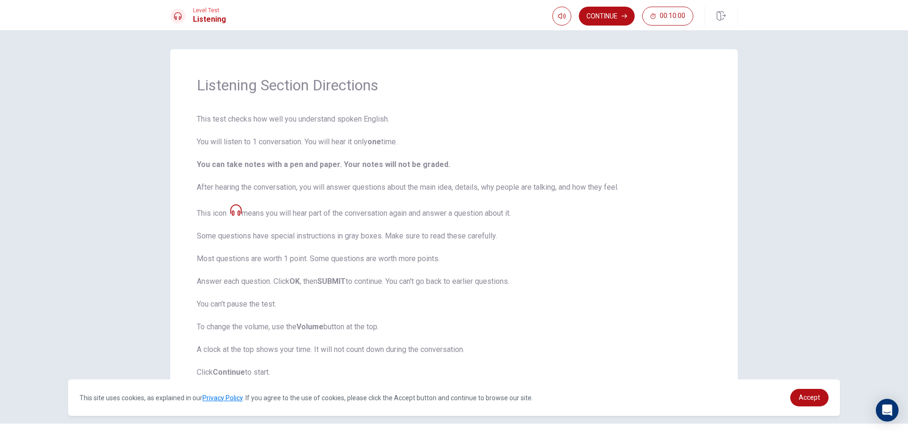
scroll to position [23, 0]
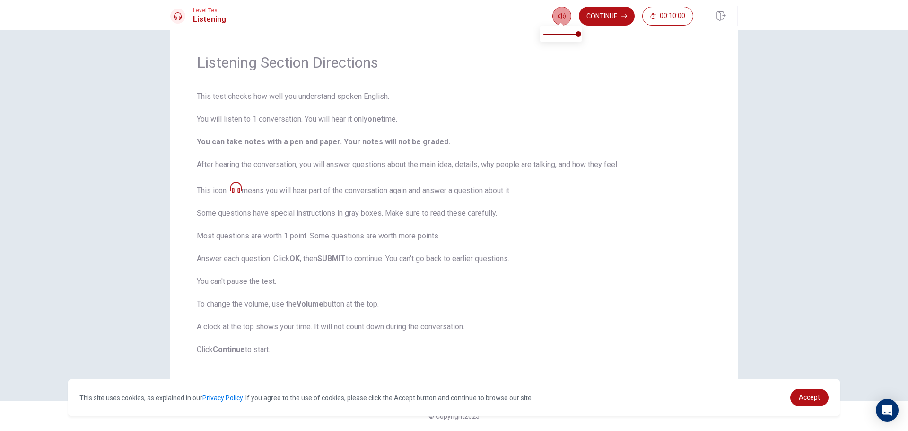
click at [557, 17] on button "button" at bounding box center [561, 16] width 19 height 19
click at [566, 13] on button "button" at bounding box center [561, 16] width 19 height 19
click at [625, 19] on button "Continue" at bounding box center [607, 16] width 56 height 19
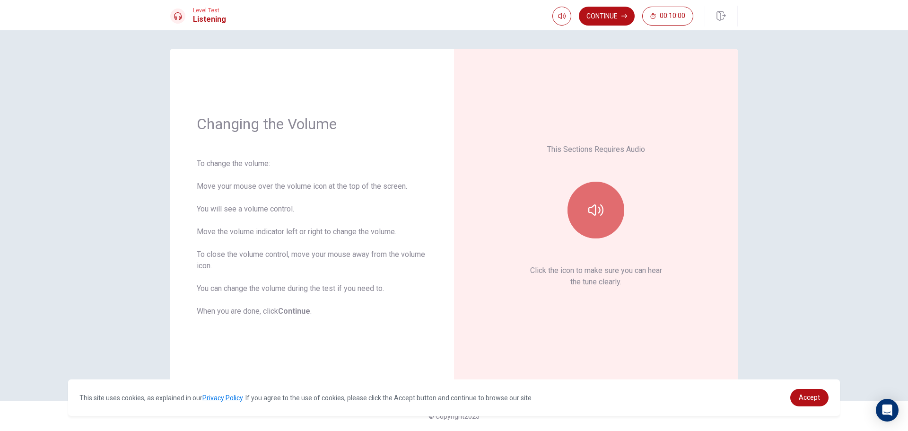
click at [601, 215] on icon "button" at bounding box center [595, 209] width 15 height 11
click at [615, 23] on button "Continue" at bounding box center [607, 16] width 56 height 19
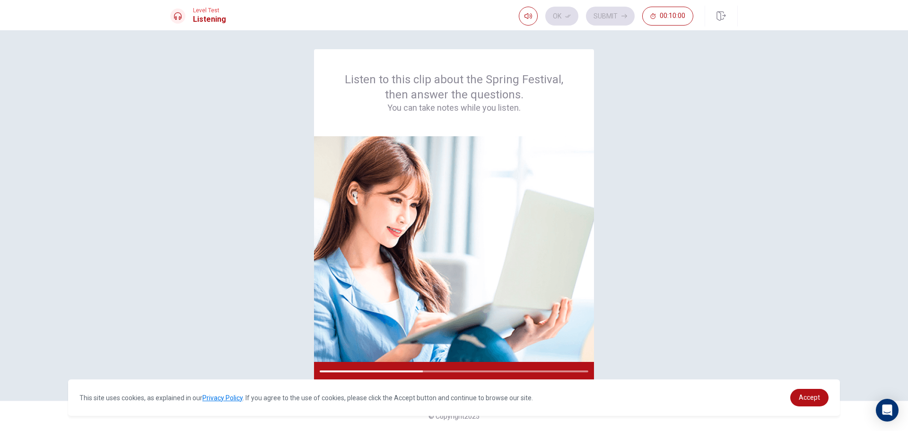
click at [610, 270] on div "Listen to this clip about the Spring Festival, then answer the questions. You c…" at bounding box center [453, 215] width 567 height 332
click at [590, 368] on div at bounding box center [454, 371] width 280 height 19
click at [521, 12] on button "button" at bounding box center [528, 16] width 19 height 19
drag, startPoint x: 592, startPoint y: 210, endPoint x: 563, endPoint y: 215, distance: 29.8
click at [588, 212] on img at bounding box center [454, 249] width 280 height 226
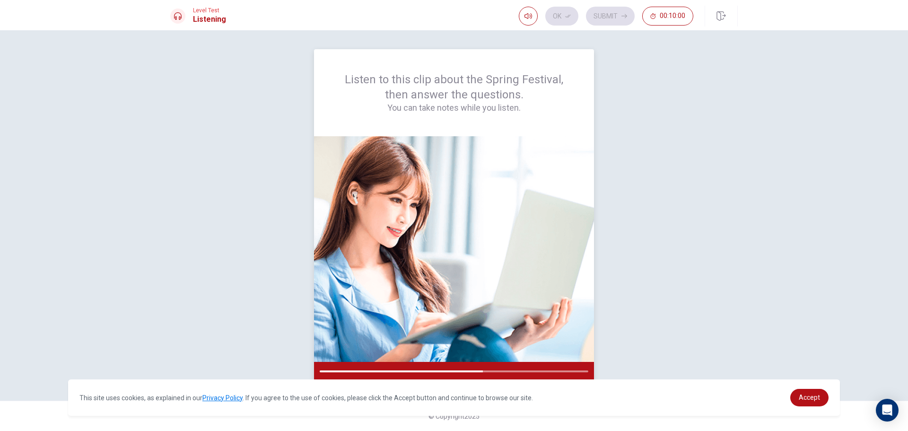
click at [562, 216] on img at bounding box center [454, 249] width 280 height 226
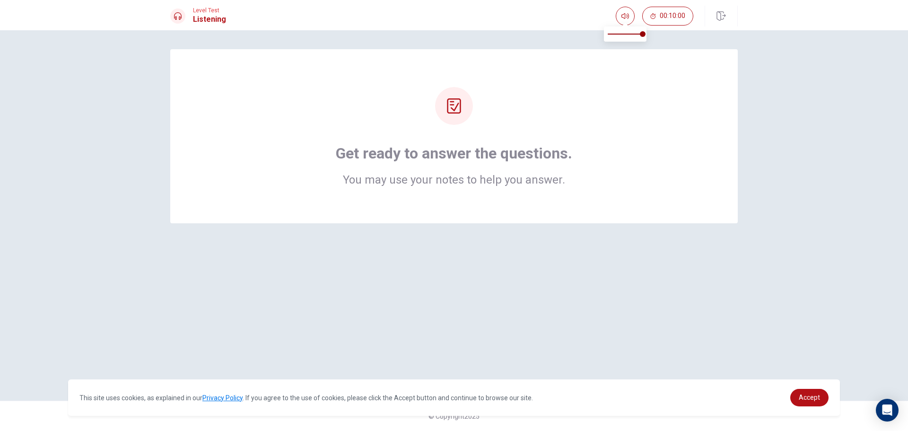
click at [627, 21] on span at bounding box center [625, 23] width 8 height 5
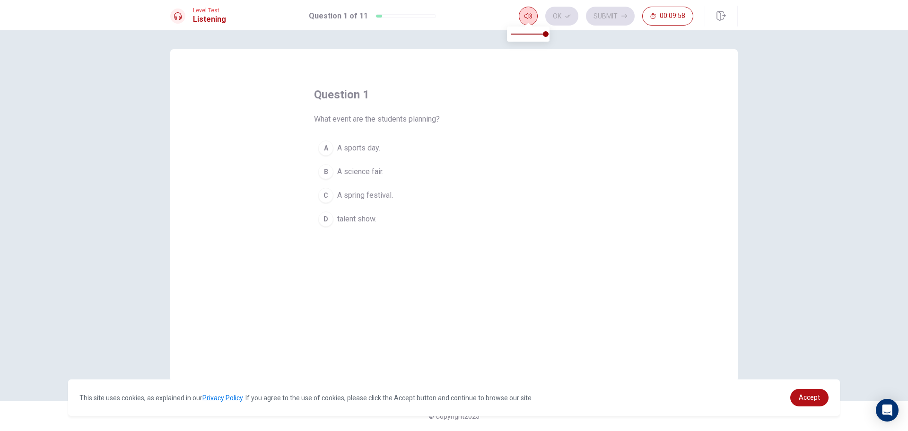
click at [527, 17] on icon "button" at bounding box center [528, 16] width 8 height 8
drag, startPoint x: 438, startPoint y: 122, endPoint x: 392, endPoint y: 122, distance: 46.3
click at [392, 122] on span "What event are the students planning?" at bounding box center [377, 118] width 126 height 11
click at [332, 172] on div "B" at bounding box center [325, 171] width 15 height 15
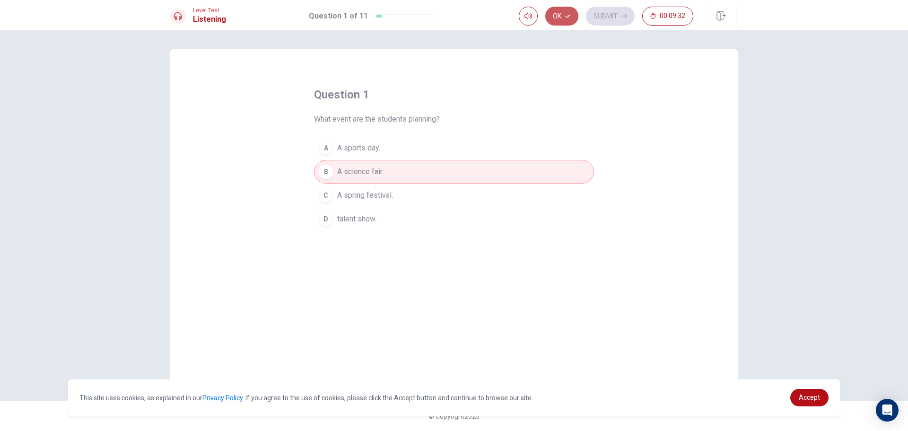
click at [554, 21] on button "Ok" at bounding box center [561, 16] width 33 height 19
click at [618, 15] on button "Submit" at bounding box center [610, 16] width 49 height 19
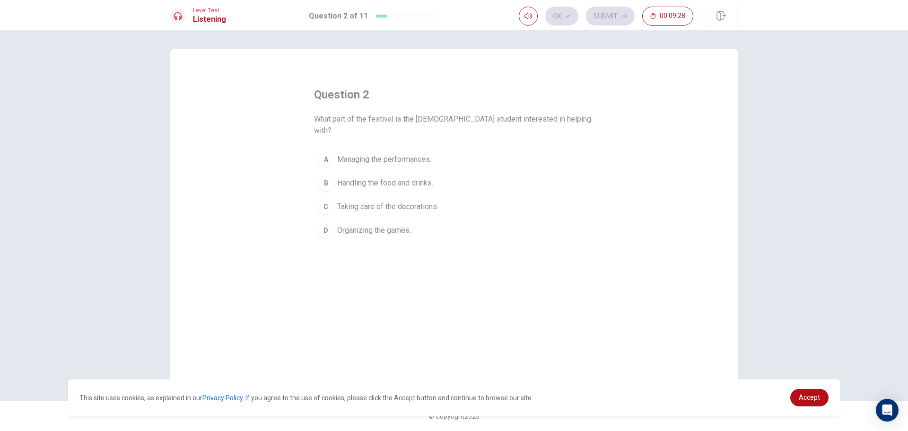
click at [430, 133] on div "question 2 What part of the festival is the [DEMOGRAPHIC_DATA] student interest…" at bounding box center [454, 164] width 280 height 155
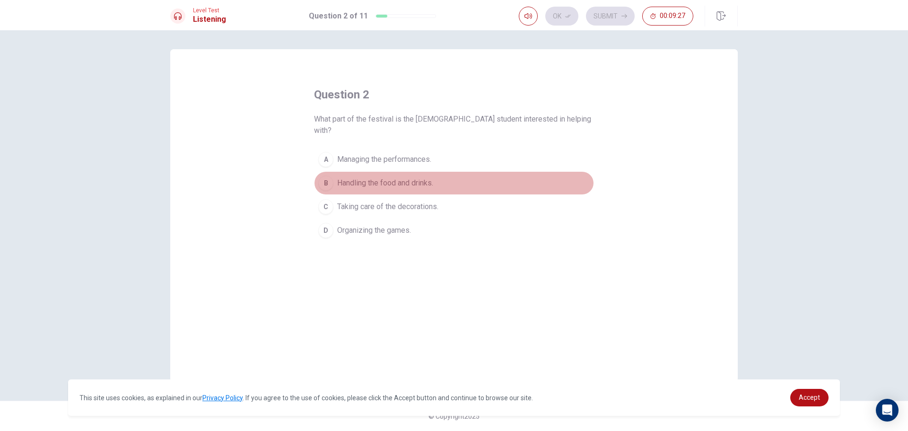
click at [418, 177] on span "Handling the food and drinks." at bounding box center [385, 182] width 96 height 11
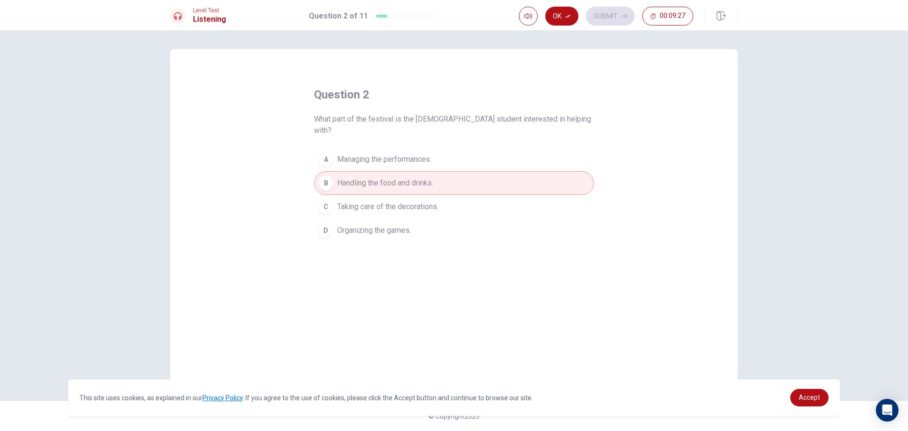
click at [423, 148] on button "A Managing the performances." at bounding box center [454, 160] width 280 height 24
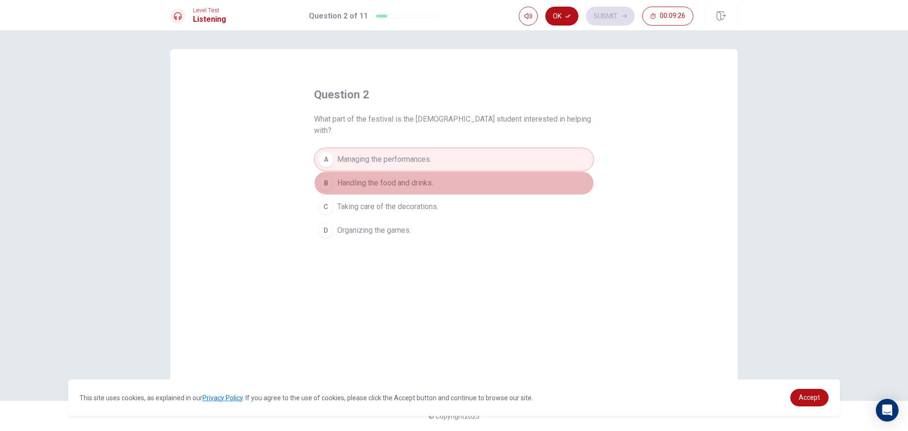
click at [433, 177] on span "Handling the food and drinks." at bounding box center [385, 182] width 96 height 11
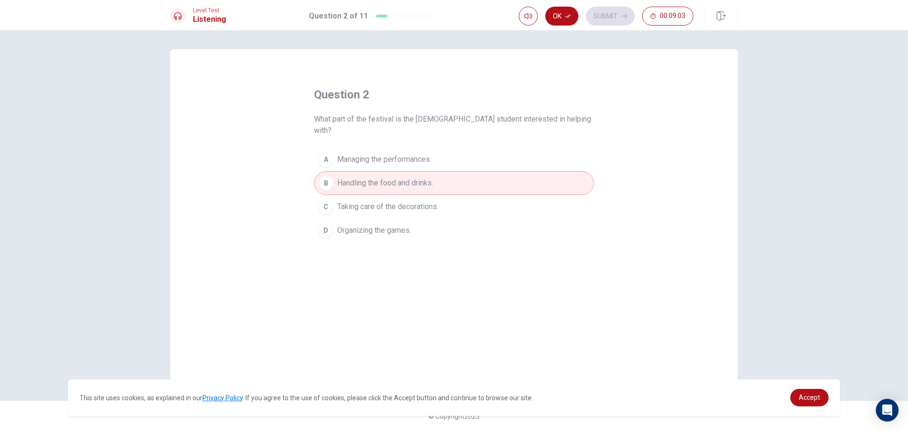
click at [452, 151] on button "A Managing the performances." at bounding box center [454, 160] width 280 height 24
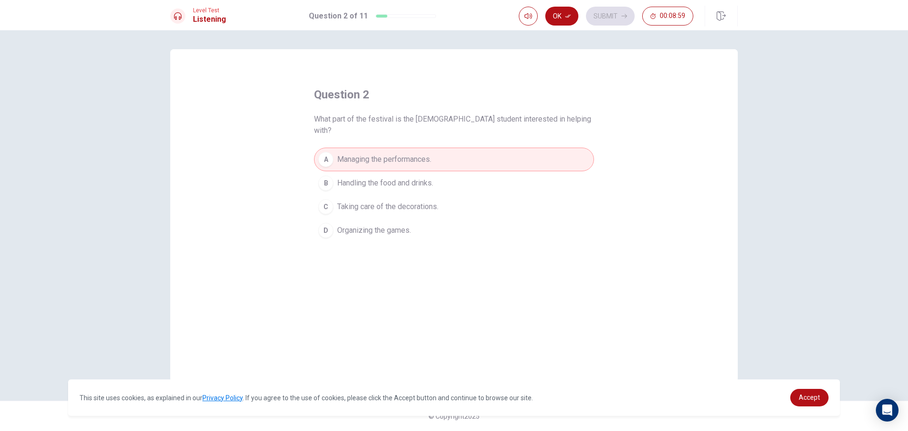
click at [431, 201] on button "C Taking care of the decorations." at bounding box center [454, 207] width 280 height 24
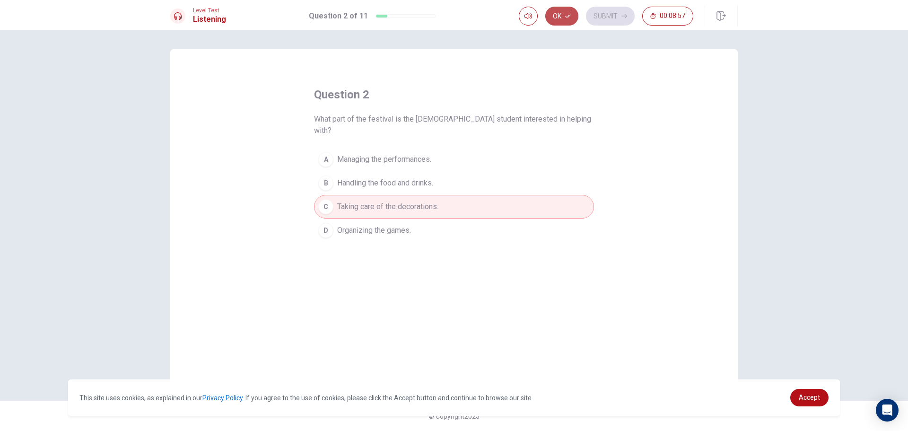
click at [571, 13] on button "Ok" at bounding box center [561, 16] width 33 height 19
click at [597, 18] on button "Submit" at bounding box center [610, 16] width 49 height 19
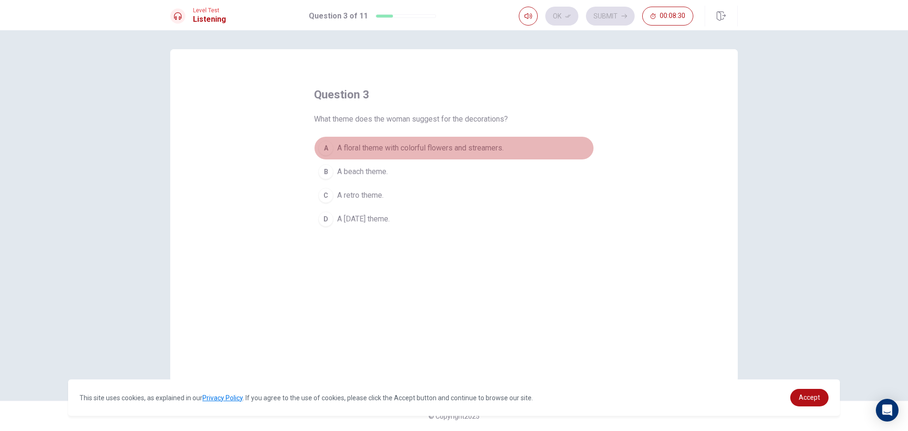
click at [358, 154] on button "A A floral theme with colorful flowers and streamers." at bounding box center [454, 148] width 280 height 24
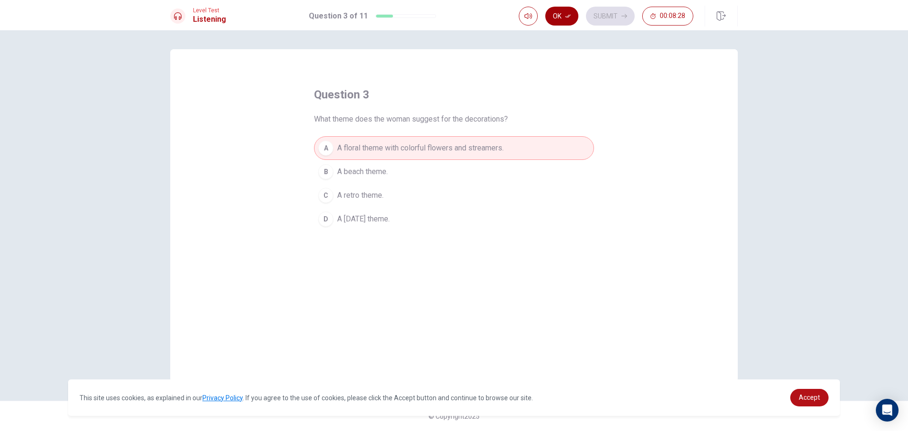
click at [558, 17] on button "Ok" at bounding box center [561, 16] width 33 height 19
click at [609, 18] on button "Submit" at bounding box center [610, 16] width 49 height 19
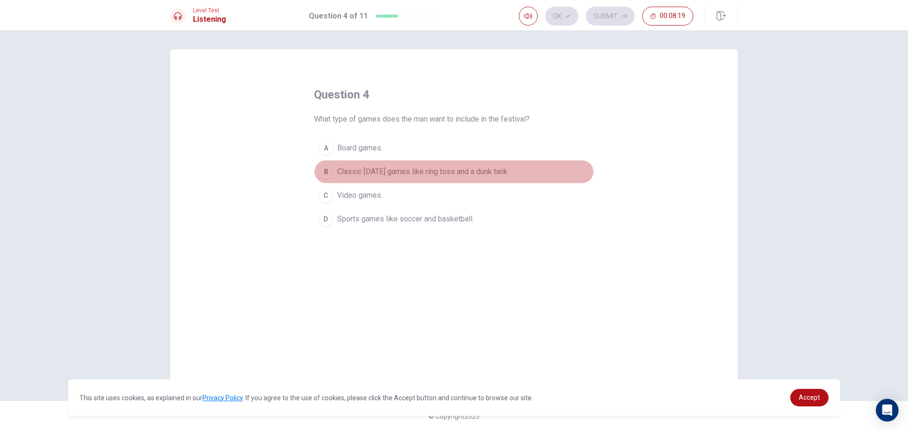
click at [454, 174] on span "Classic [DATE] games like ring toss and a dunk tank." at bounding box center [423, 171] width 172 height 11
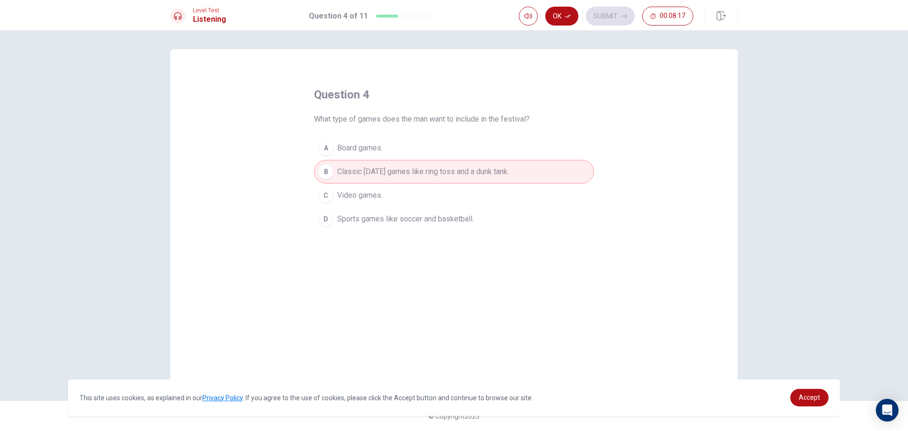
click at [563, 16] on button "Ok" at bounding box center [561, 16] width 33 height 19
click at [616, 14] on button "Submit" at bounding box center [610, 16] width 49 height 19
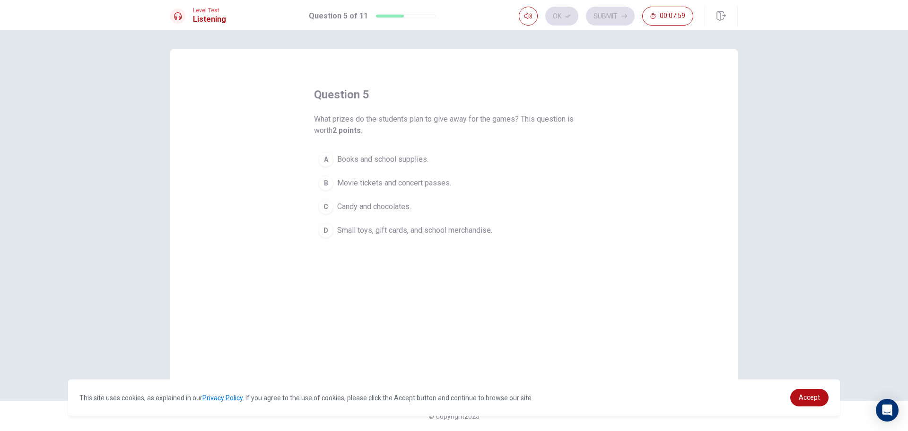
click at [411, 209] on span "Candy and chocolates." at bounding box center [374, 206] width 74 height 11
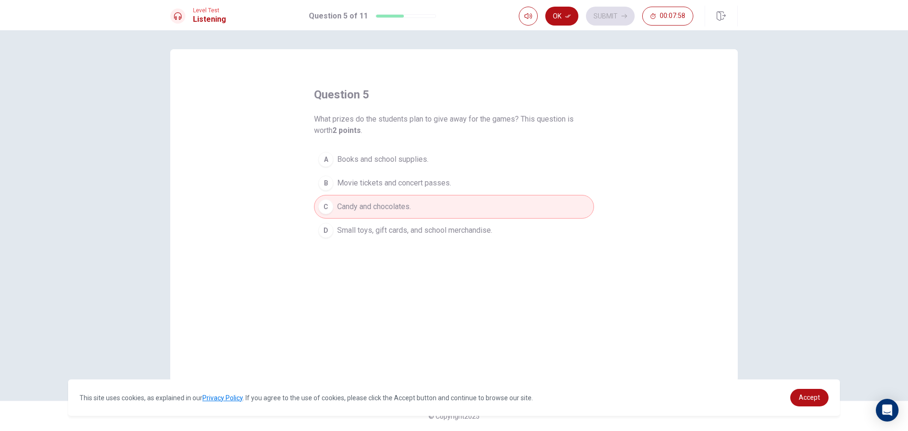
click at [566, 23] on button "Ok" at bounding box center [561, 16] width 33 height 19
click at [601, 13] on button "Submit" at bounding box center [610, 16] width 49 height 19
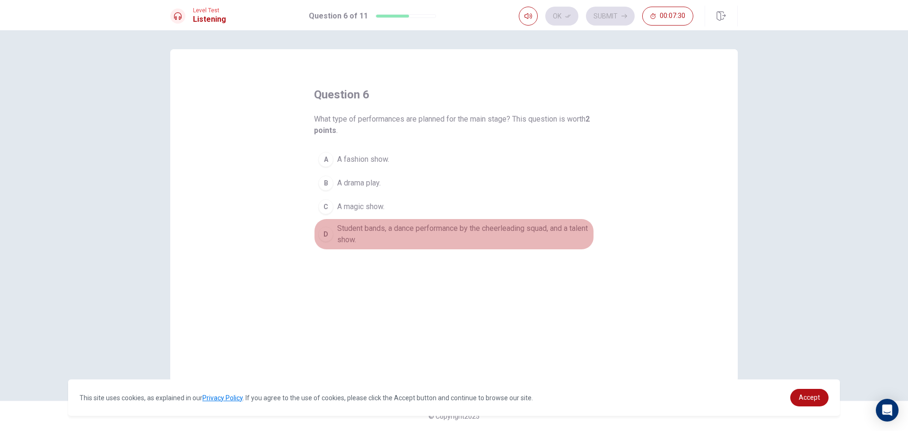
click at [409, 230] on span "Student bands, a dance performance by the cheerleading squad, and a talent show." at bounding box center [463, 234] width 253 height 23
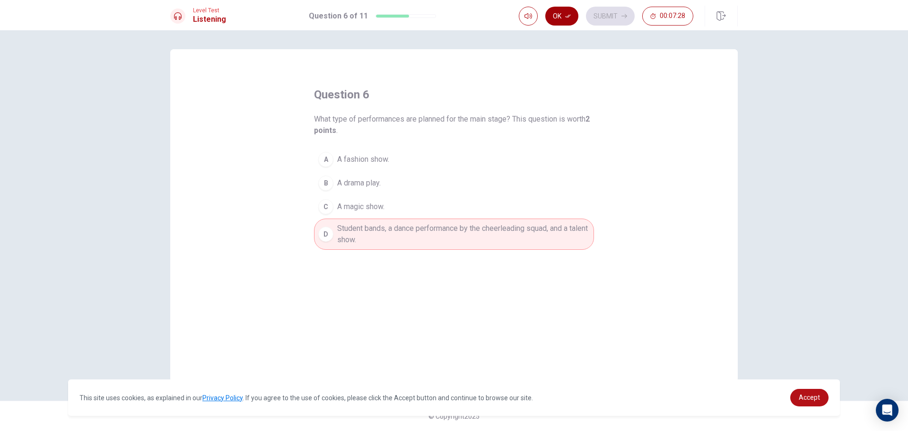
click at [562, 20] on button "Ok" at bounding box center [561, 16] width 33 height 19
click at [613, 19] on button "Submit" at bounding box center [610, 16] width 49 height 19
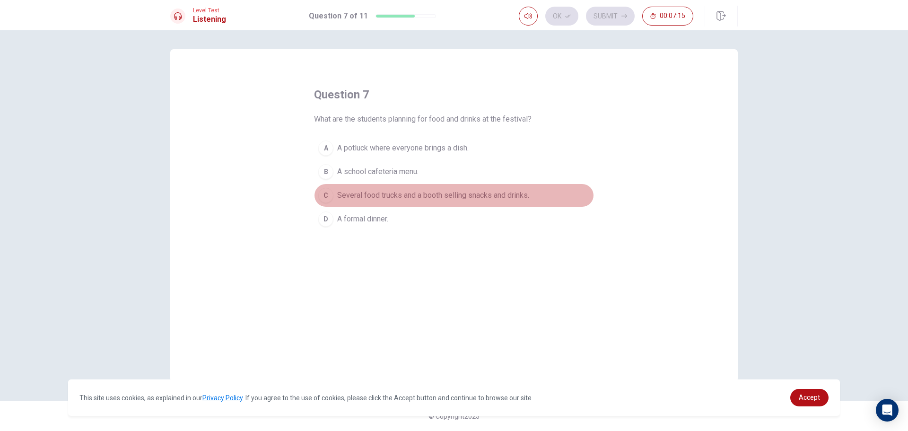
click at [453, 196] on span "Several food trucks and a booth selling snacks and drinks." at bounding box center [433, 195] width 192 height 11
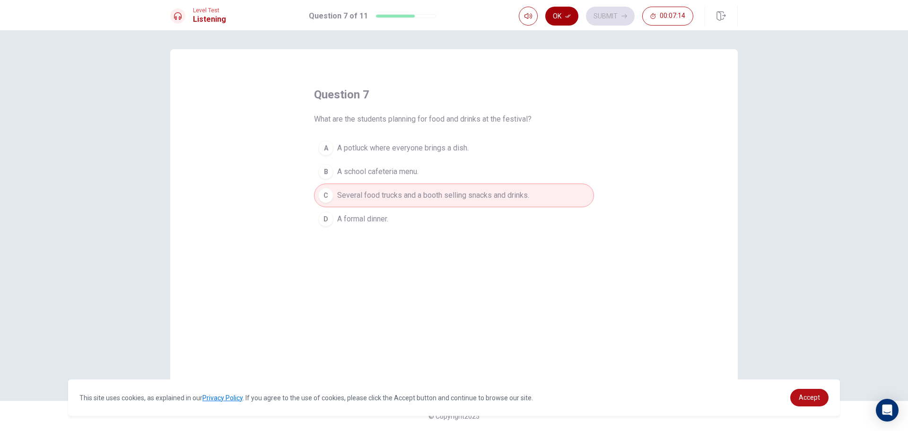
click at [559, 21] on button "Ok" at bounding box center [561, 16] width 33 height 19
click at [601, 9] on button "Submit" at bounding box center [610, 16] width 49 height 19
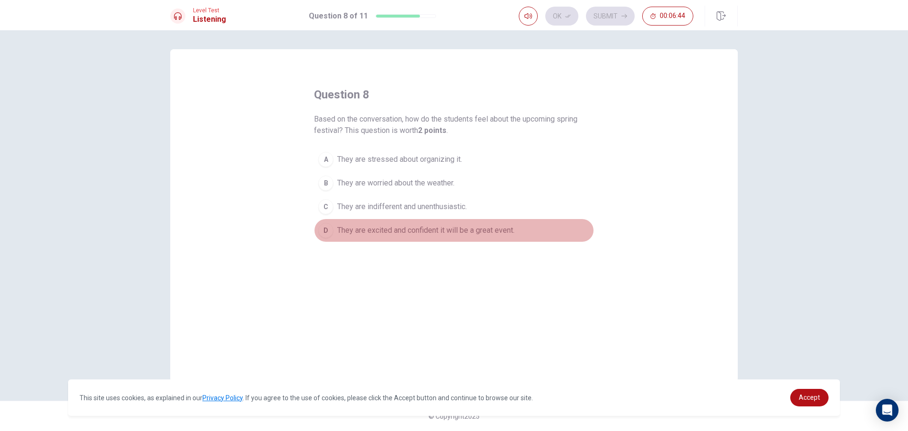
click at [434, 227] on span "They are excited and confident it will be a great event." at bounding box center [425, 230] width 177 height 11
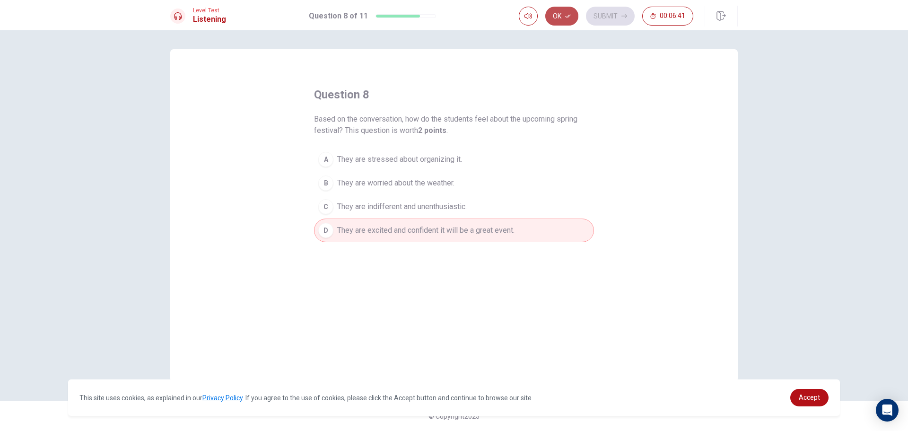
click at [557, 11] on button "Ok" at bounding box center [561, 16] width 33 height 19
click at [592, 13] on button "Submit" at bounding box center [610, 16] width 49 height 19
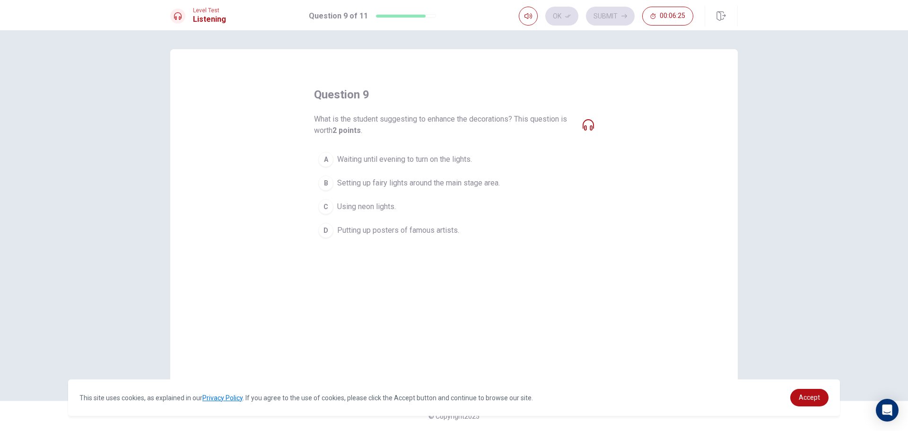
click at [479, 186] on span "Setting up fairy lights around the main stage area." at bounding box center [418, 182] width 163 height 11
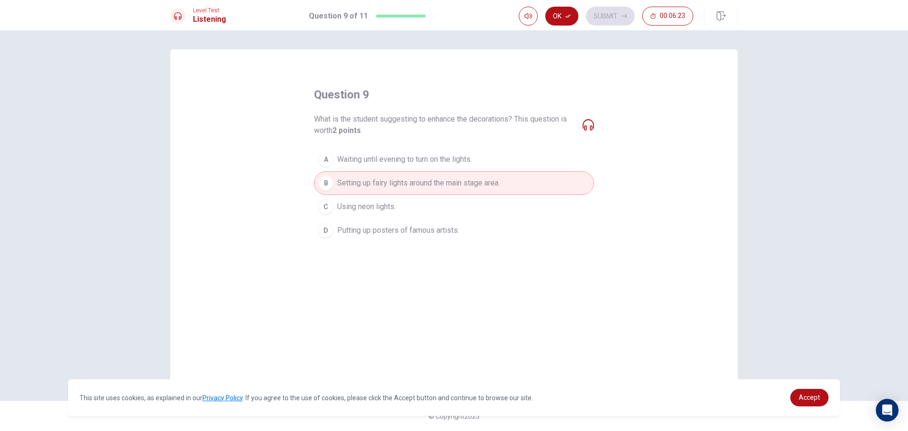
click at [444, 172] on button "B Setting up fairy lights around the main stage area." at bounding box center [454, 183] width 280 height 24
click at [461, 159] on span "Waiting until evening to turn on the lights." at bounding box center [404, 159] width 135 height 11
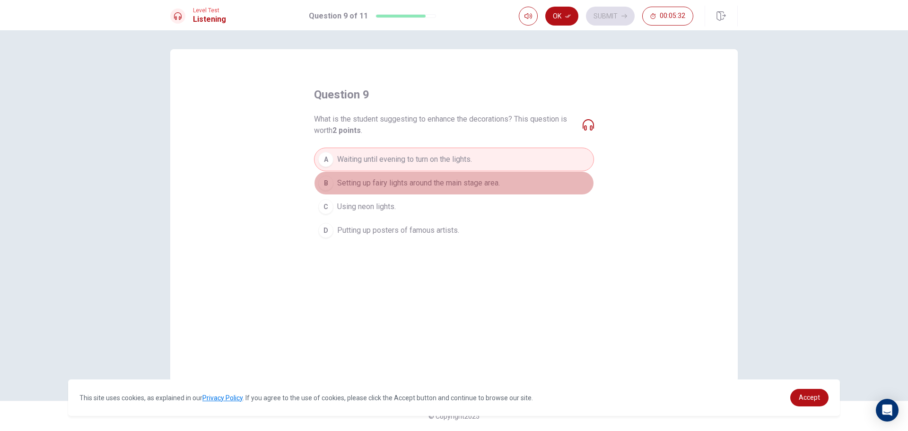
click at [454, 182] on span "Setting up fairy lights around the main stage area." at bounding box center [418, 182] width 163 height 11
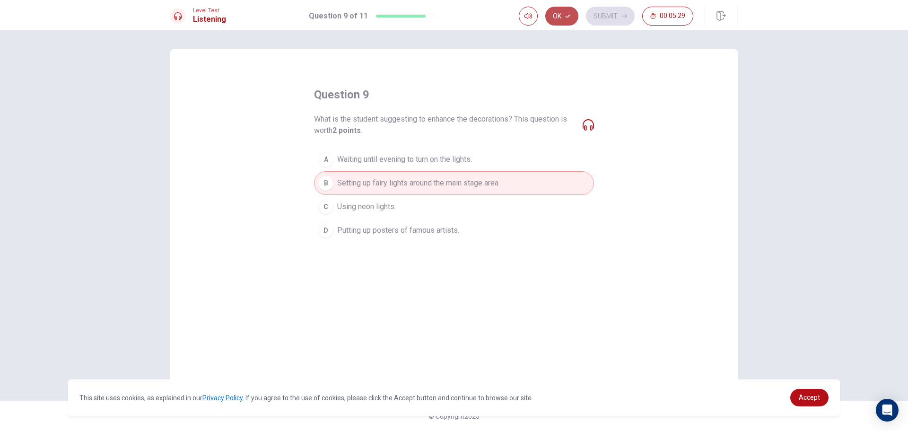
click at [552, 17] on button "Ok" at bounding box center [561, 16] width 33 height 19
click at [607, 19] on button "Submit" at bounding box center [610, 16] width 49 height 19
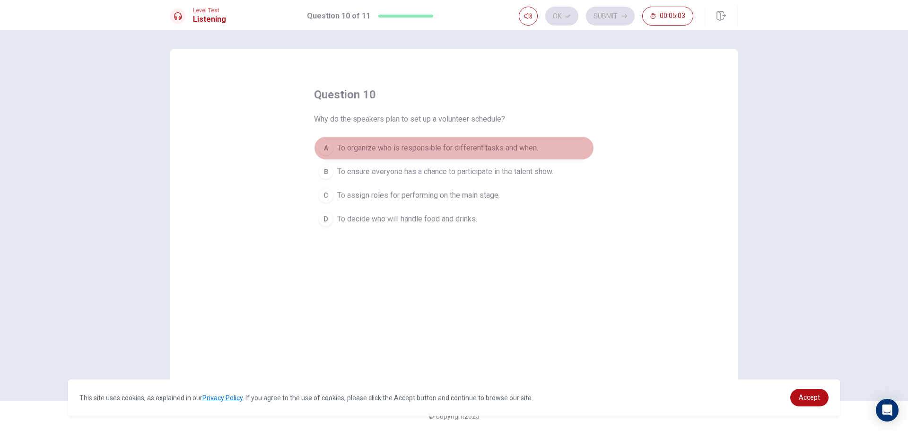
click at [404, 152] on span "To organize who is responsible for different tasks and when." at bounding box center [437, 147] width 201 height 11
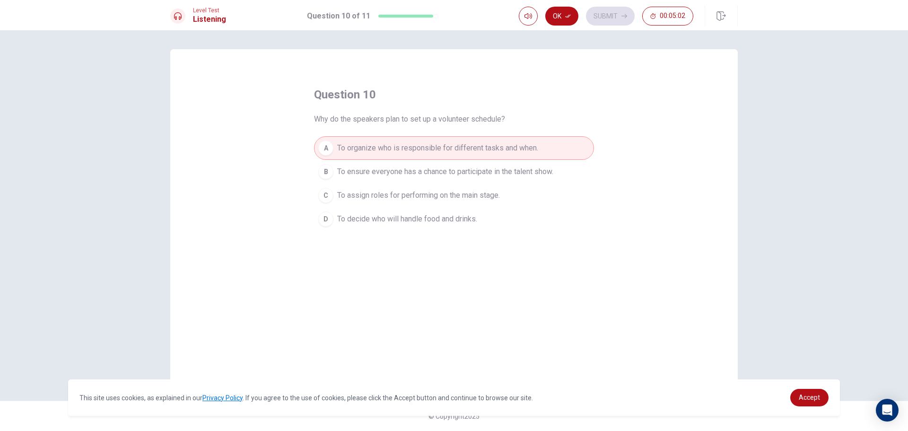
click at [413, 174] on span "To ensure everyone has a chance to participate in the talent show." at bounding box center [445, 171] width 216 height 11
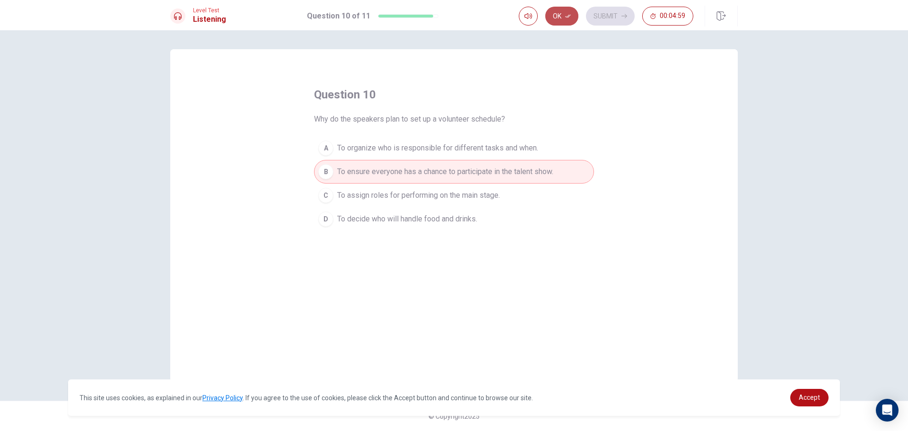
click at [564, 17] on button "Ok" at bounding box center [561, 16] width 33 height 19
click at [621, 14] on icon "button" at bounding box center [624, 16] width 6 height 6
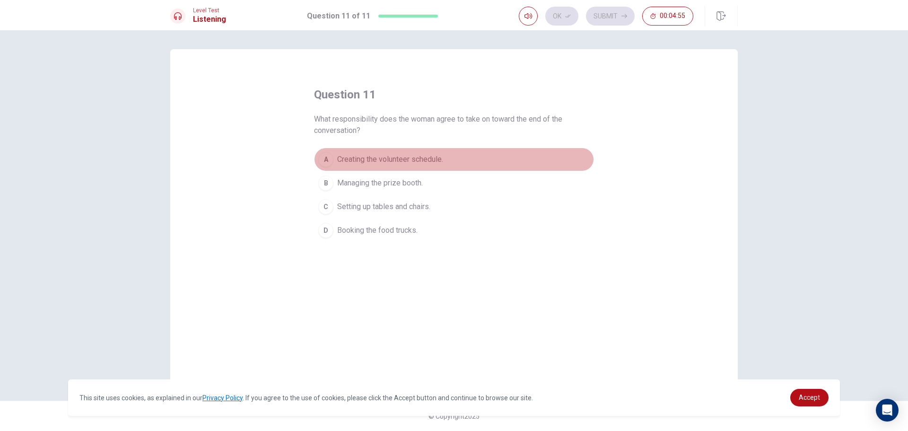
click at [410, 158] on span "Creating the volunteer schedule." at bounding box center [390, 159] width 106 height 11
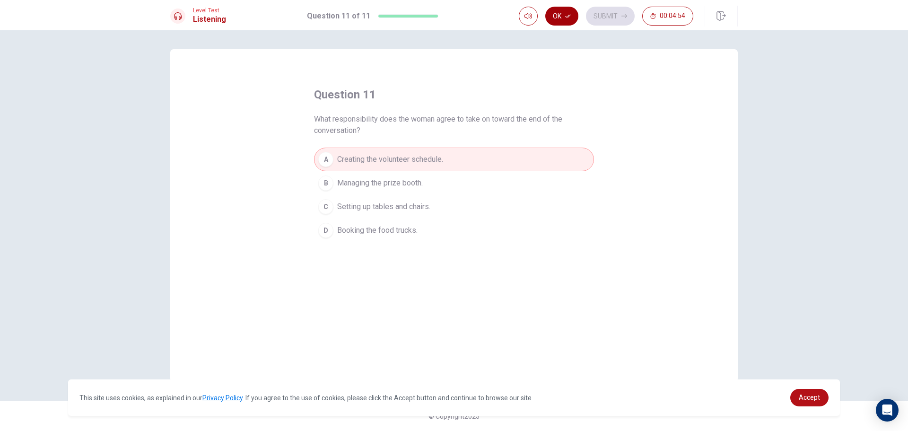
click at [573, 22] on button "Ok" at bounding box center [561, 16] width 33 height 19
click at [609, 14] on button "Submit" at bounding box center [610, 16] width 49 height 19
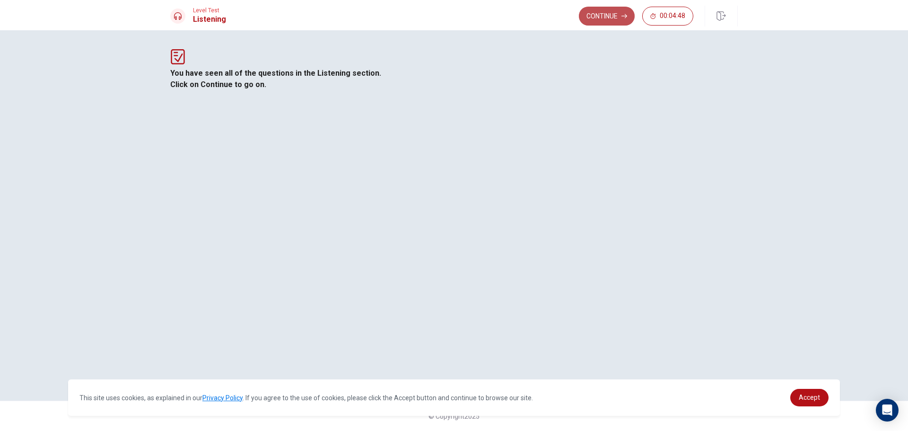
click at [613, 20] on button "Continue" at bounding box center [607, 16] width 56 height 19
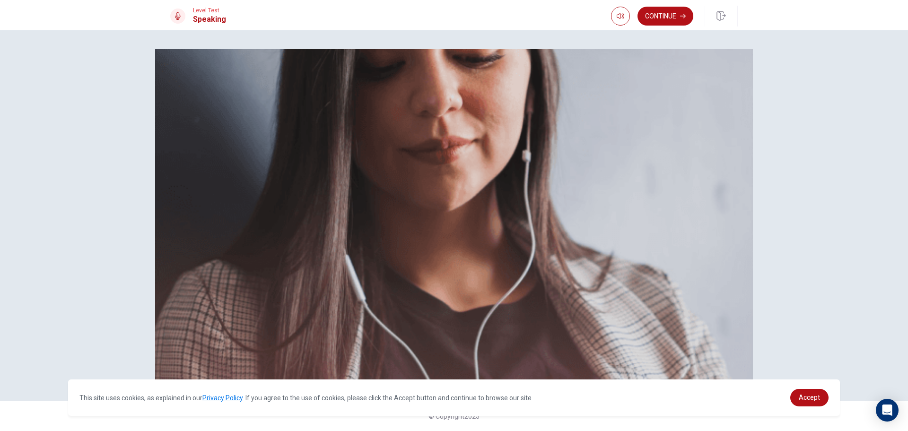
scroll to position [80, 0]
click at [648, 16] on button "Continue" at bounding box center [665, 16] width 56 height 19
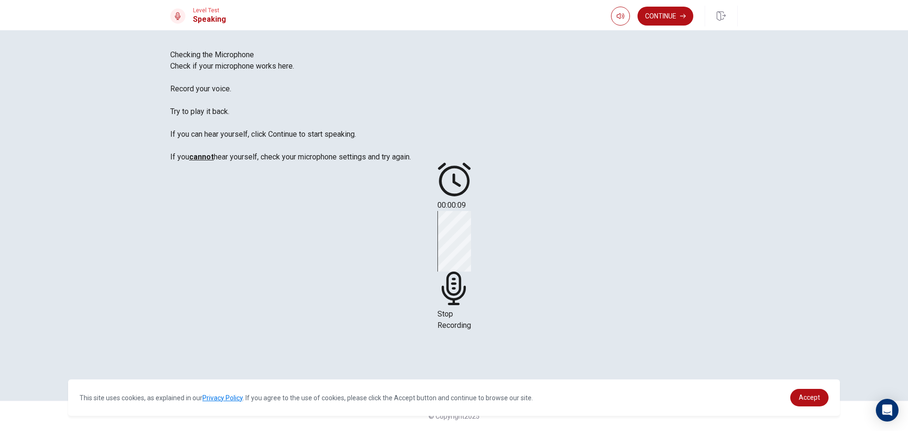
click at [465, 271] on icon at bounding box center [453, 288] width 24 height 34
click at [453, 245] on icon "Play Audio" at bounding box center [448, 250] width 9 height 11
click at [675, 15] on button "Continue" at bounding box center [665, 16] width 56 height 19
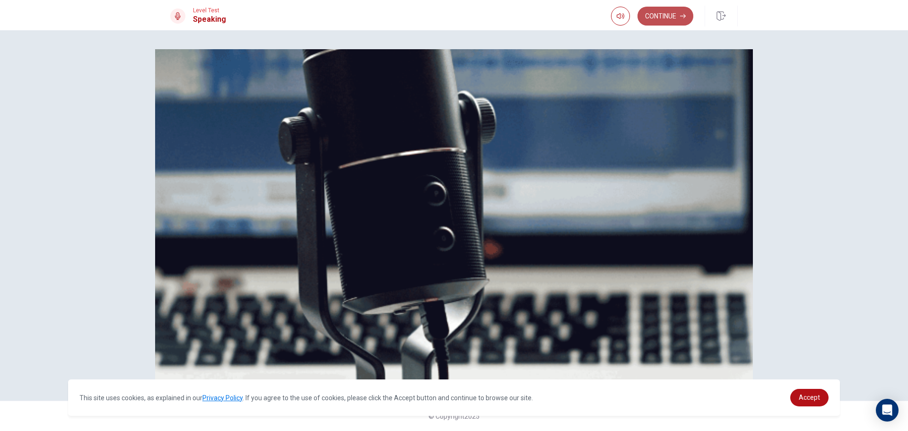
click at [655, 18] on button "Continue" at bounding box center [665, 16] width 56 height 19
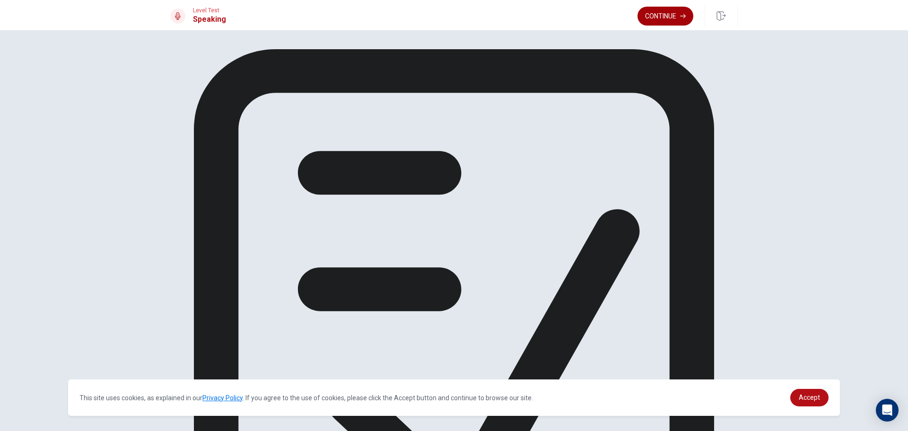
click at [675, 21] on button "Continue" at bounding box center [665, 16] width 56 height 19
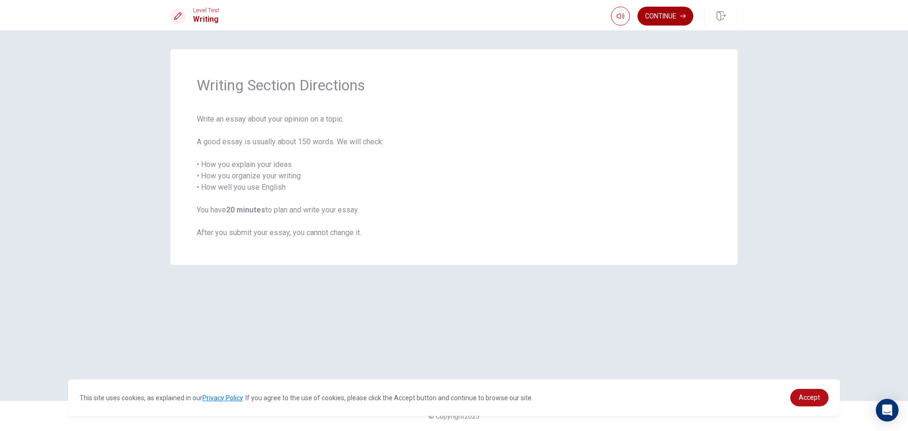
click at [659, 19] on button "Continue" at bounding box center [665, 16] width 56 height 19
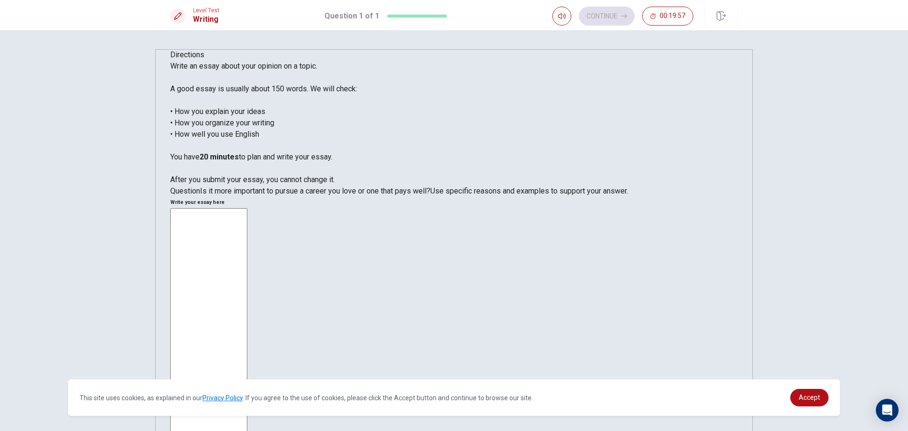
click at [247, 208] on textarea at bounding box center [208, 340] width 77 height 265
type textarea "o"
click at [247, 208] on textarea "One thatpays well [PERSON_NAME] to have a lotof manny" at bounding box center [208, 340] width 77 height 265
click at [247, 208] on textarea "One thatpays well Iwant to have a lotof monny" at bounding box center [208, 340] width 77 height 265
type textarea "One thatpays well Iwant to have a lotof monny and sappot famili"
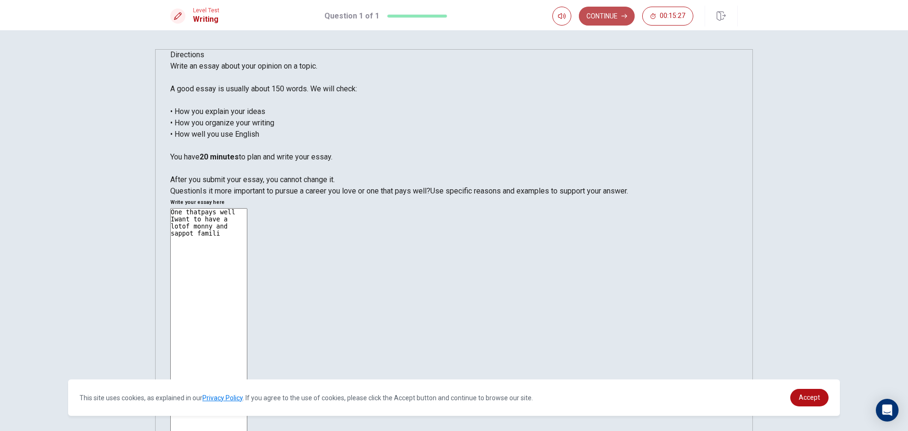
click at [619, 14] on button "Continue" at bounding box center [607, 16] width 56 height 19
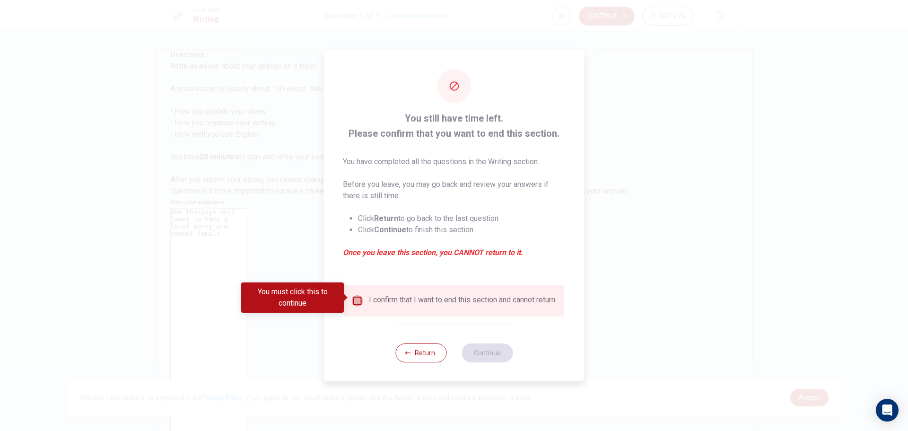
drag, startPoint x: 357, startPoint y: 296, endPoint x: 560, endPoint y: 402, distance: 229.5
click at [359, 296] on input "You must click this to continue" at bounding box center [357, 300] width 11 height 11
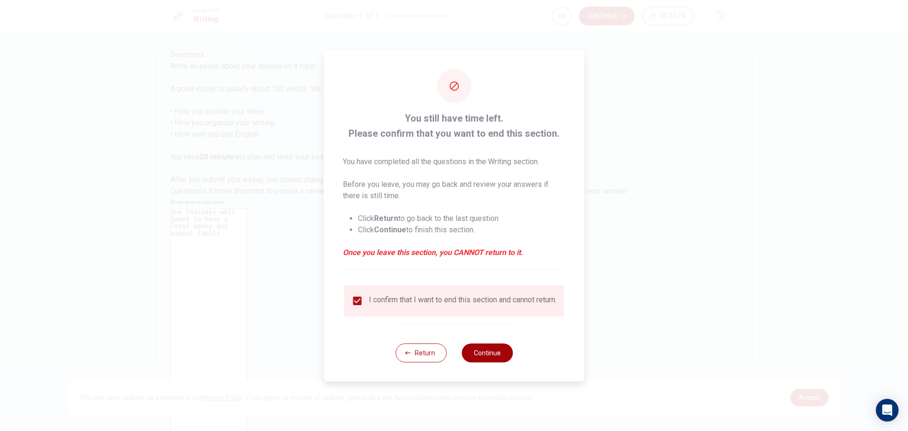
click at [505, 356] on button "Continue" at bounding box center [487, 352] width 51 height 19
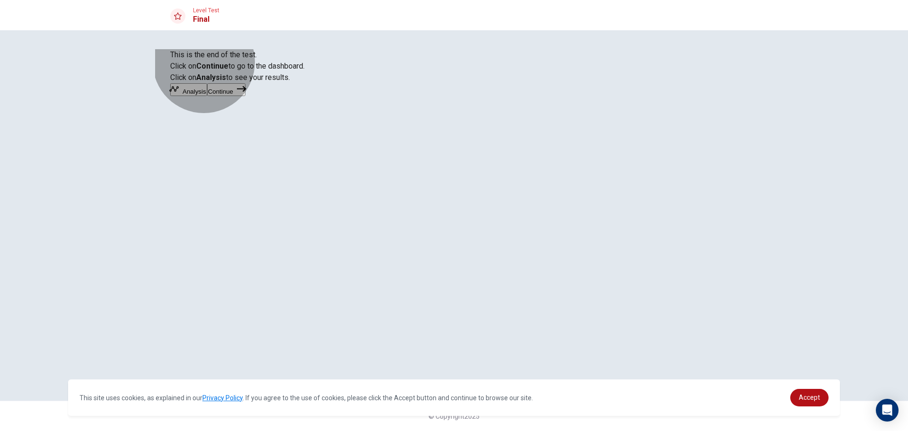
click at [207, 96] on button "Analysis" at bounding box center [188, 89] width 37 height 13
